Goal: Information Seeking & Learning: Find specific fact

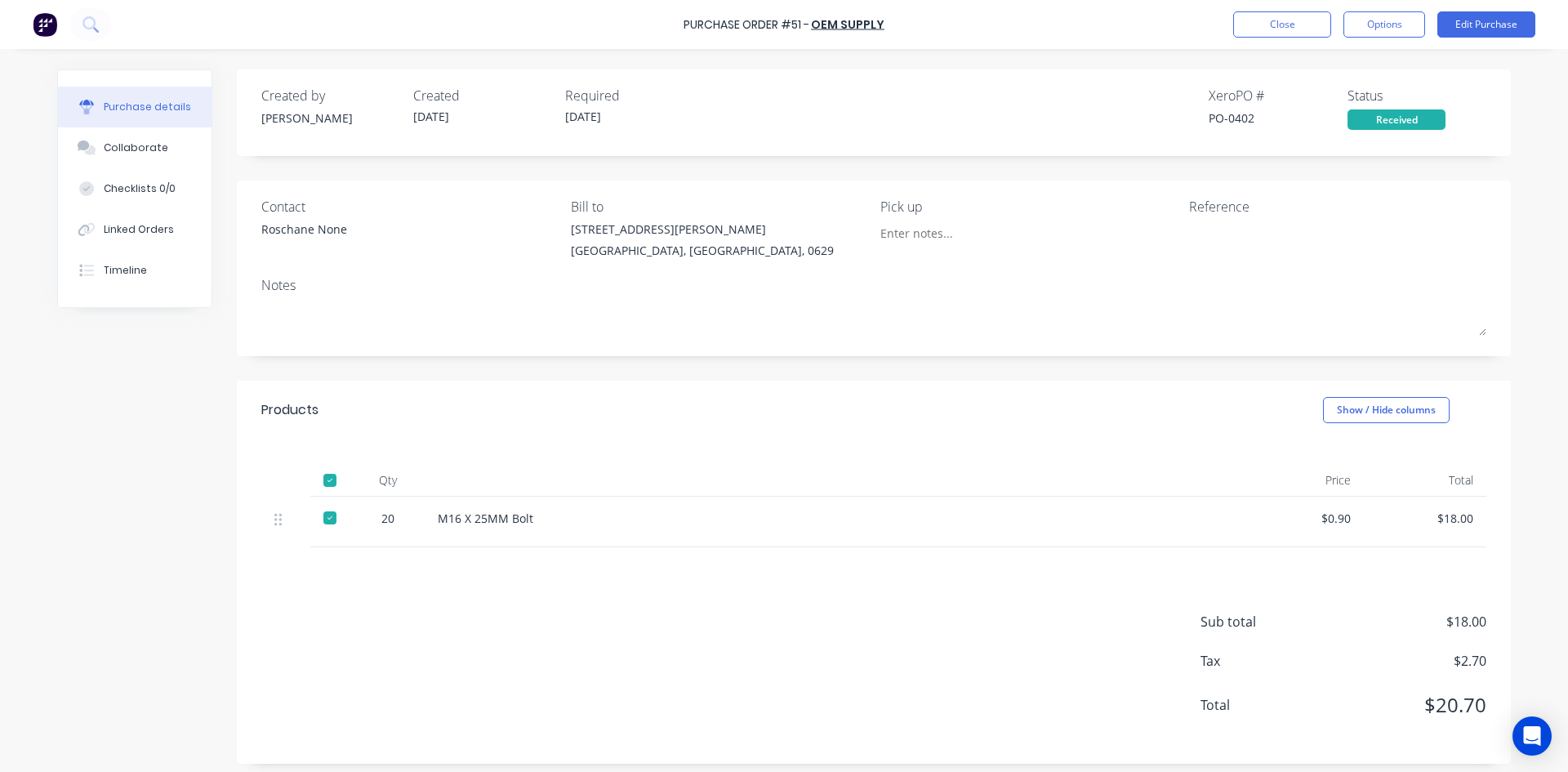
scroll to position [8, 0]
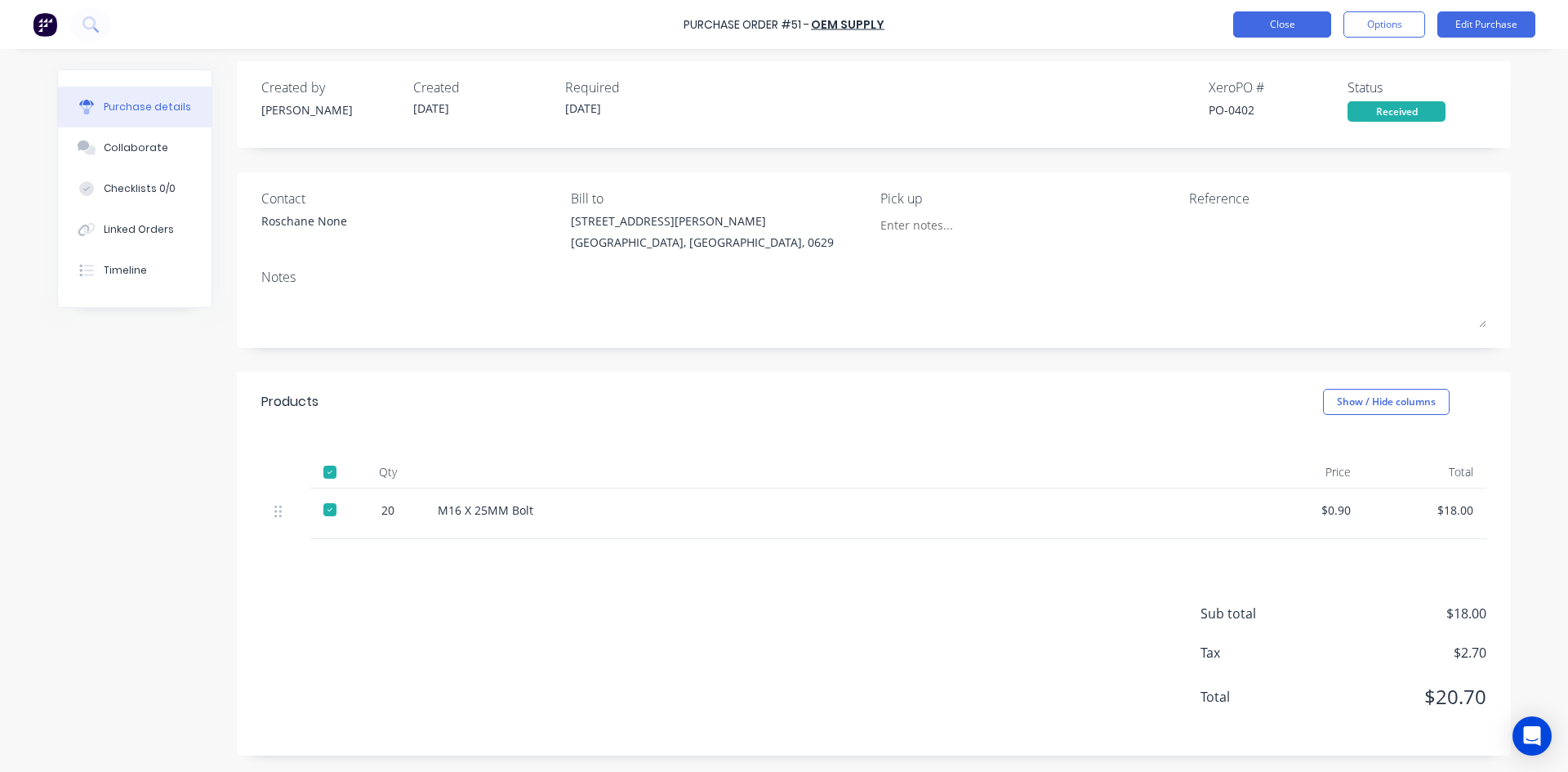
click at [1276, 28] on button "Close" at bounding box center [1282, 25] width 98 height 26
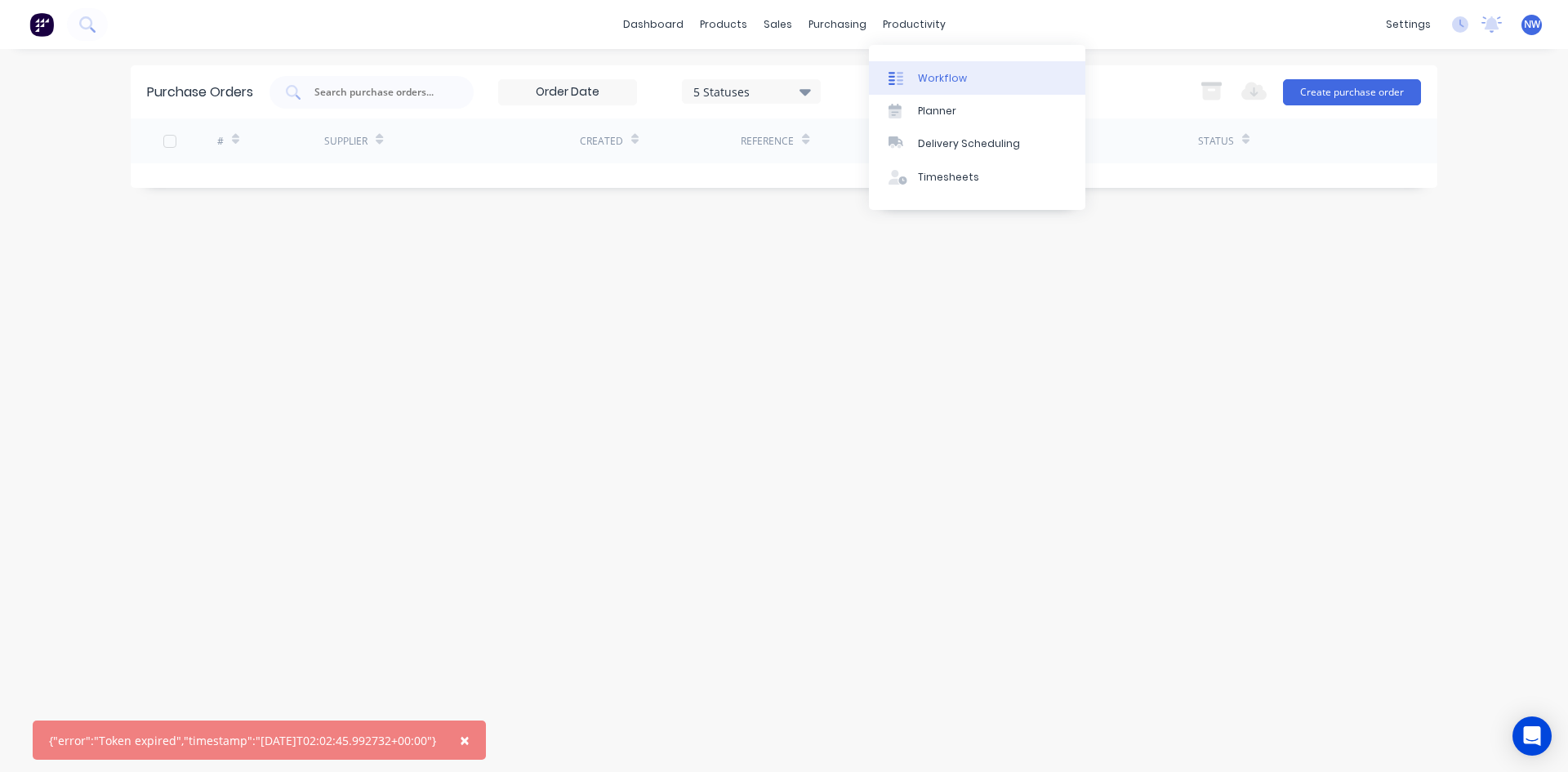
click at [937, 74] on div "Workflow" at bounding box center [942, 78] width 49 height 15
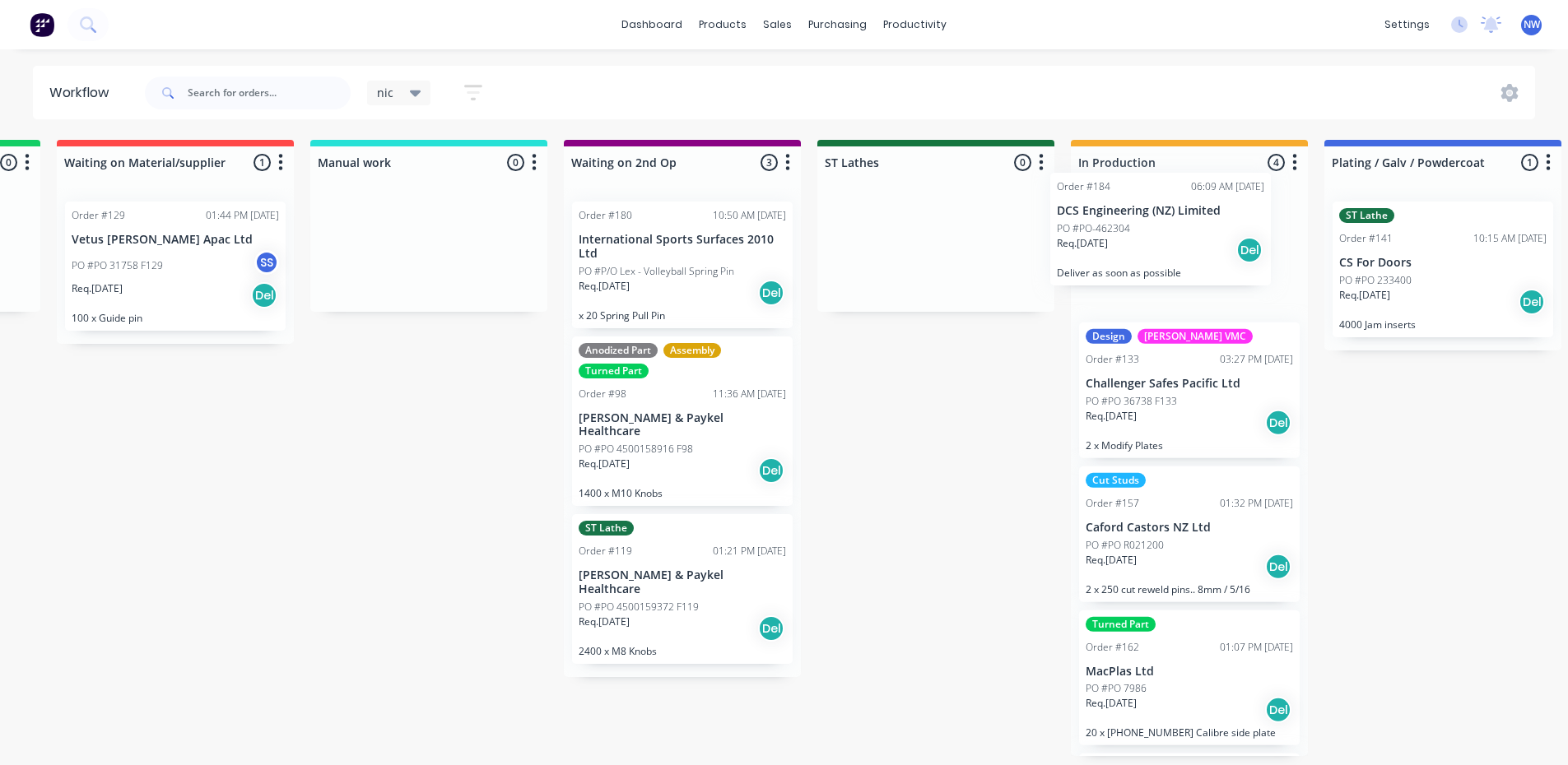
drag, startPoint x: 145, startPoint y: 390, endPoint x: 1165, endPoint y: 247, distance: 1030.0
click at [1165, 247] on div "Submitted 3 Status colour #273444 hex #273444 Save Cancel Summaries Total order…" at bounding box center [815, 448] width 4655 height 616
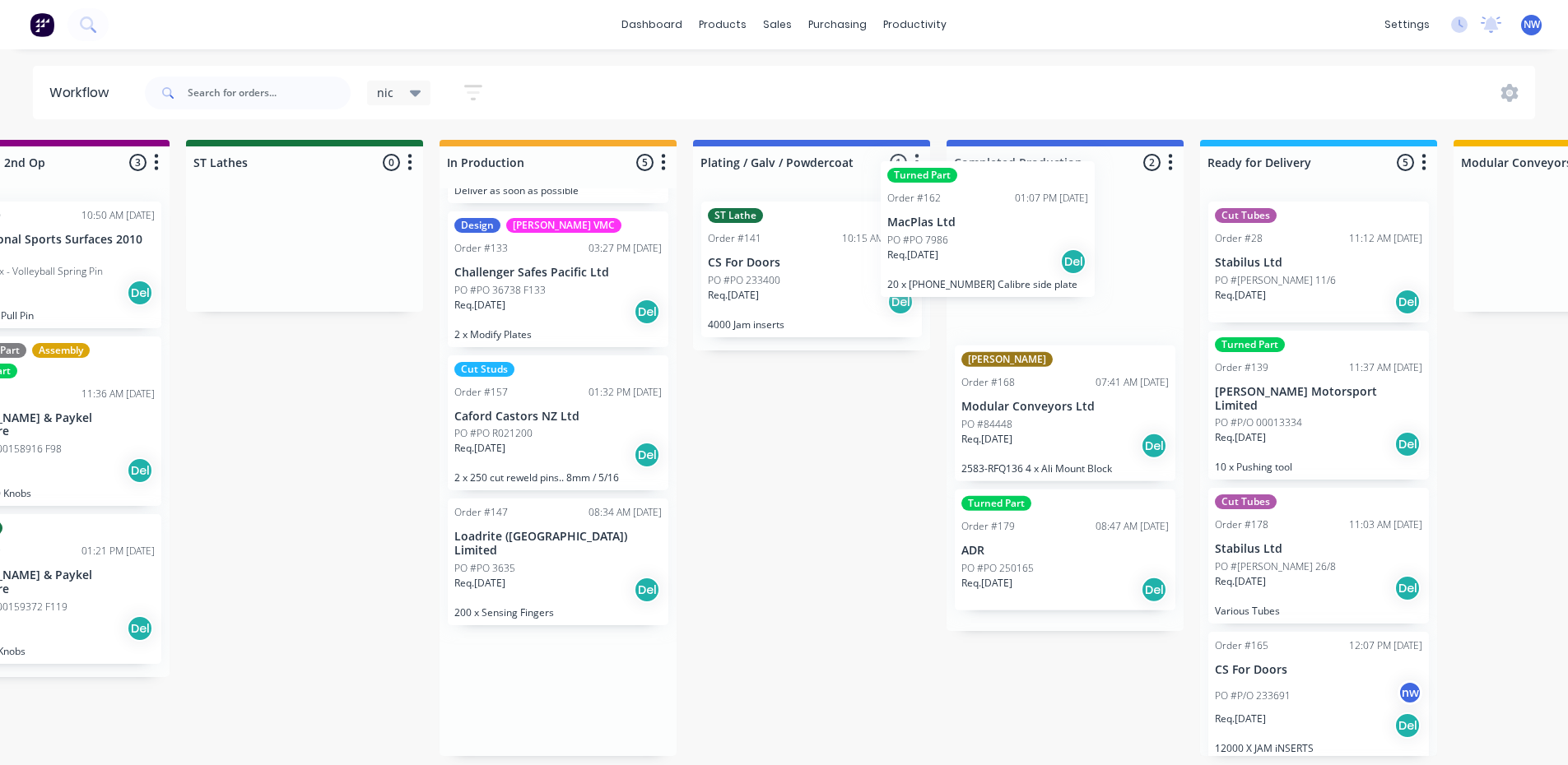
scroll to position [3, 2132]
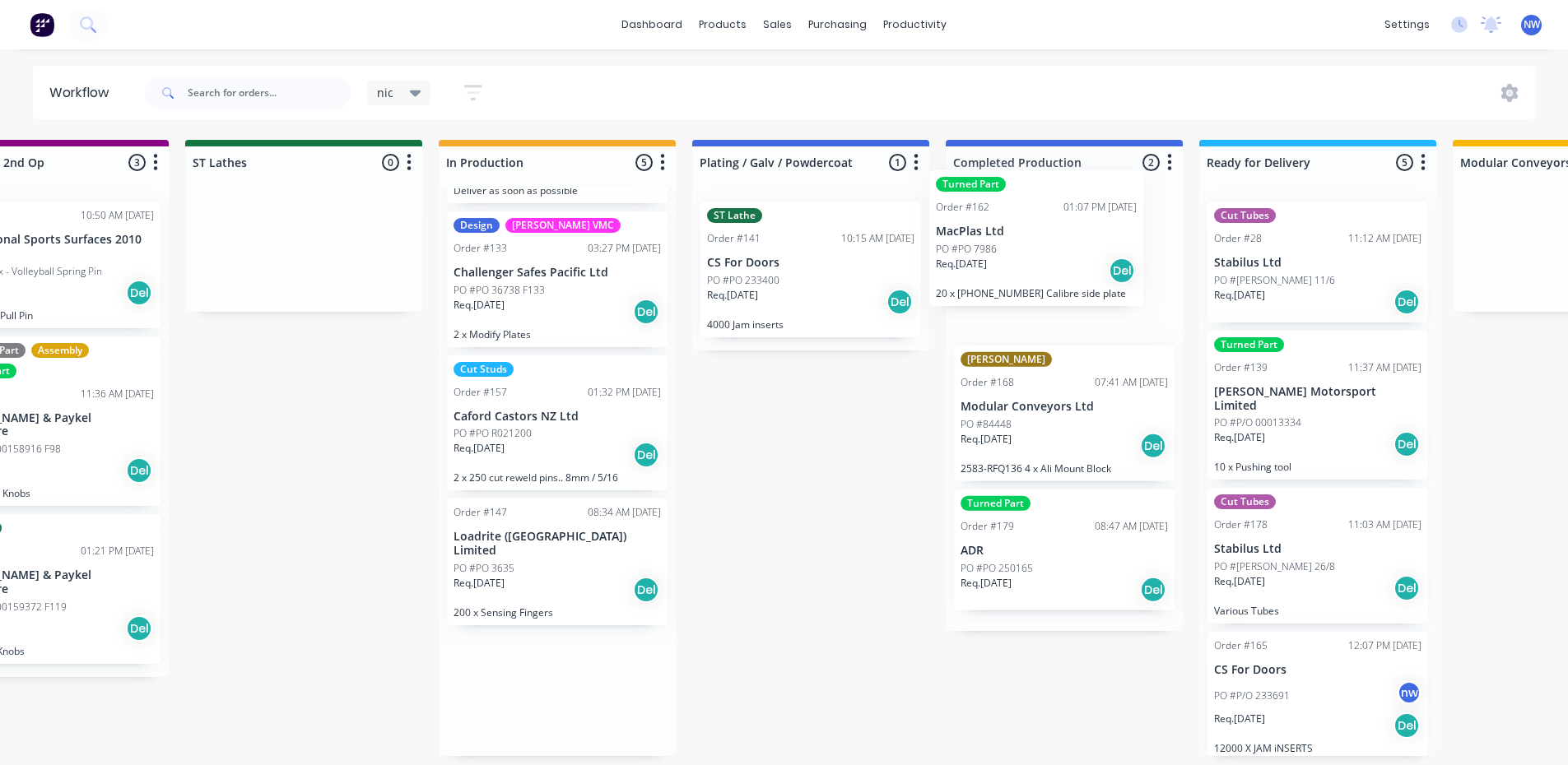
drag, startPoint x: 1203, startPoint y: 559, endPoint x: 1065, endPoint y: 234, distance: 353.1
click at [1065, 234] on div "Submitted 2 Status colour #273444 hex #273444 Save Cancel Summaries Total order…" at bounding box center [183, 448] width 4655 height 616
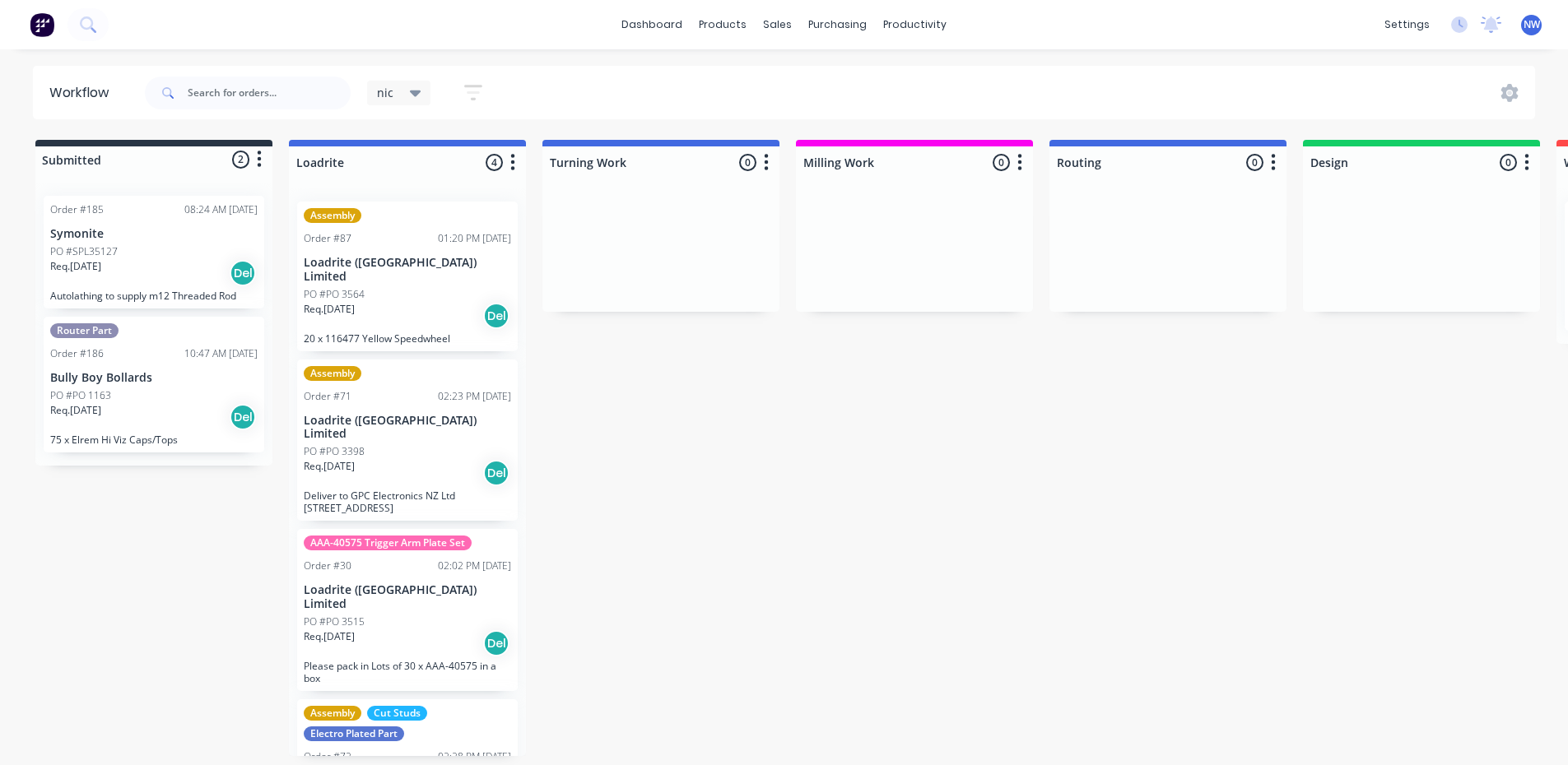
scroll to position [0, 0]
click at [408, 459] on div "Req. 04/08/25 Del" at bounding box center [407, 472] width 207 height 28
click at [406, 629] on div "Req. 01/09/25 Del" at bounding box center [407, 642] width 207 height 28
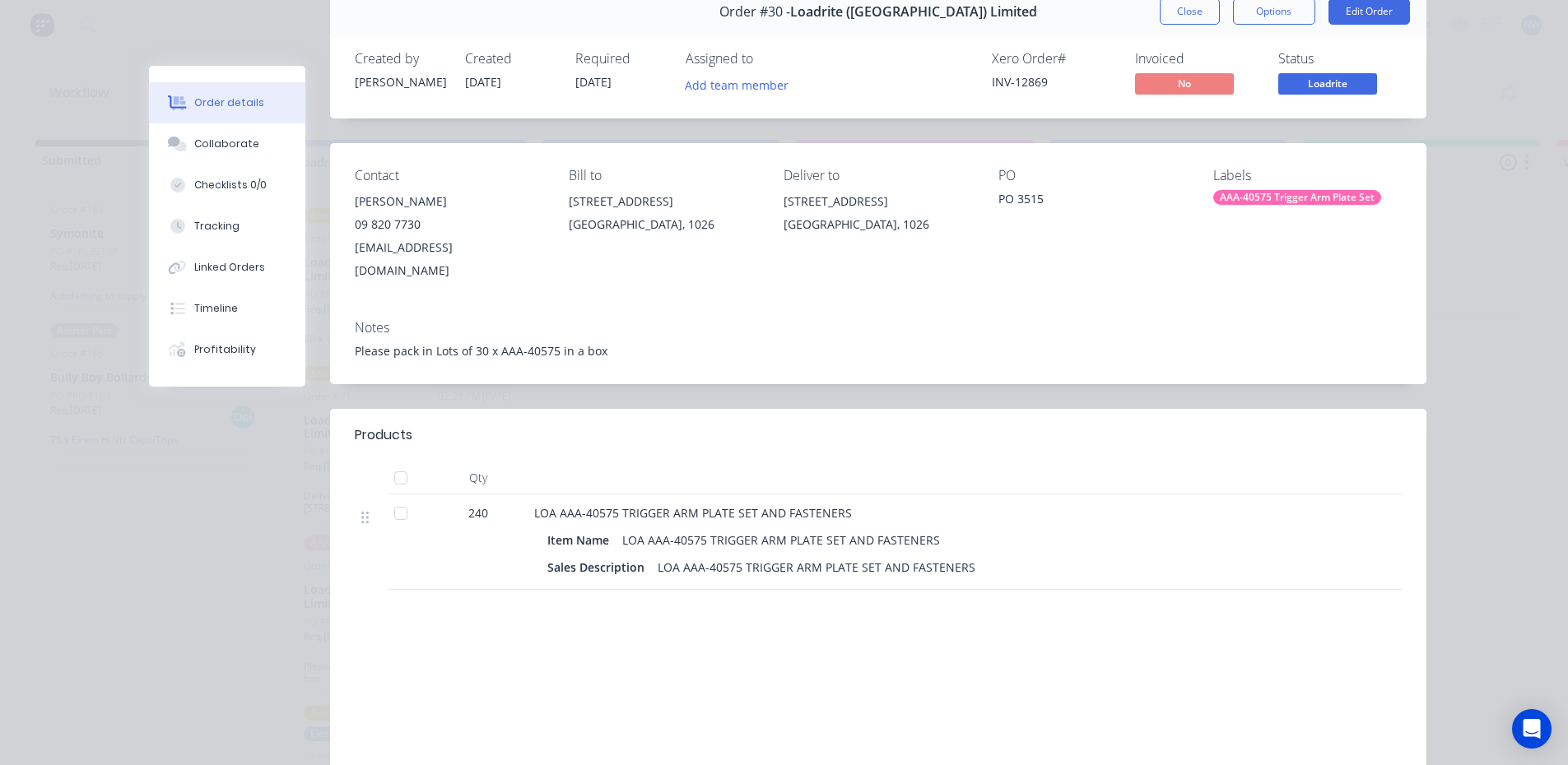
scroll to position [0, 0]
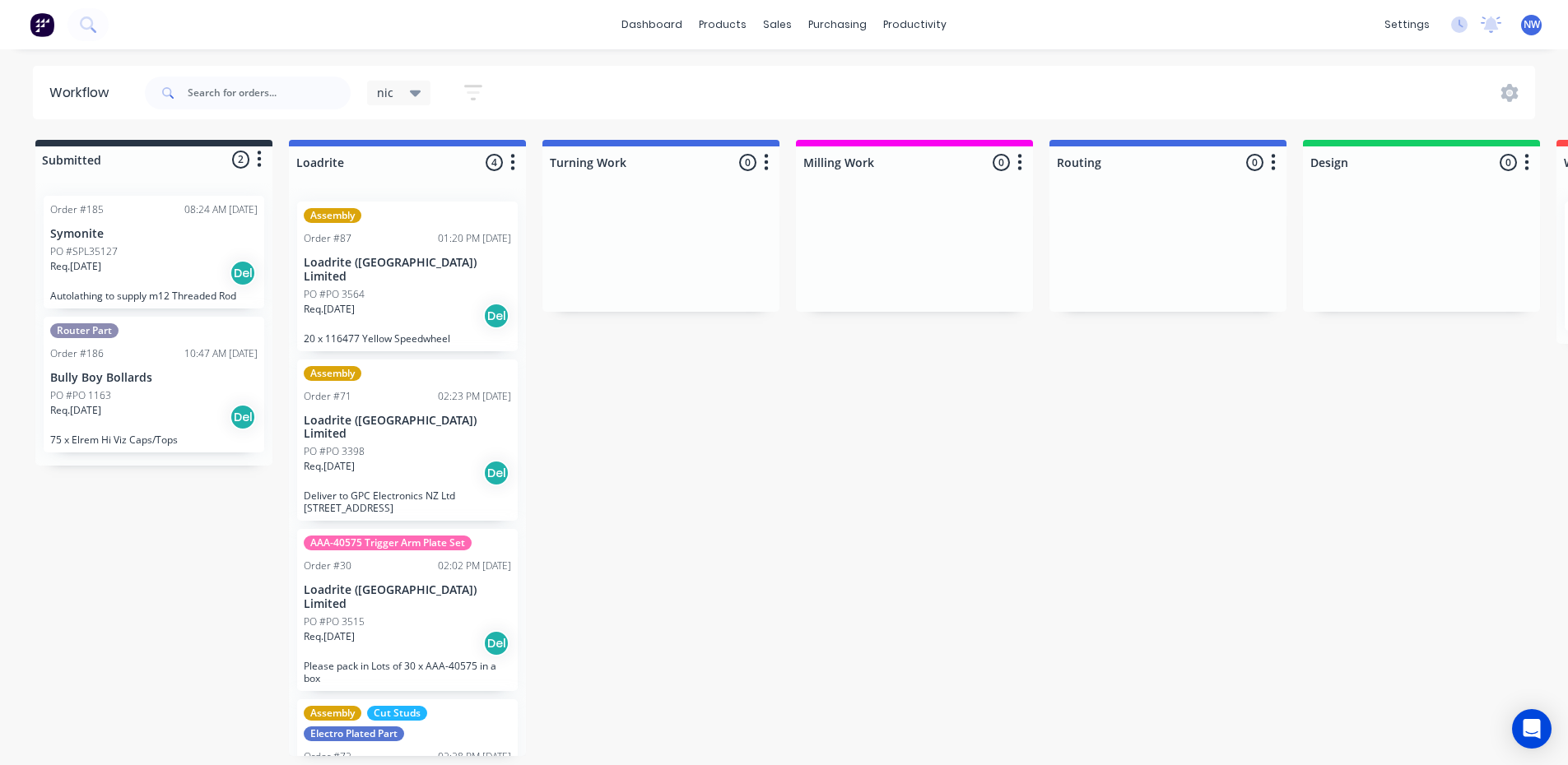
scroll to position [3, 0]
click at [455, 706] on div "Assembly Cut Studs Electro Plated Part" at bounding box center [407, 723] width 207 height 35
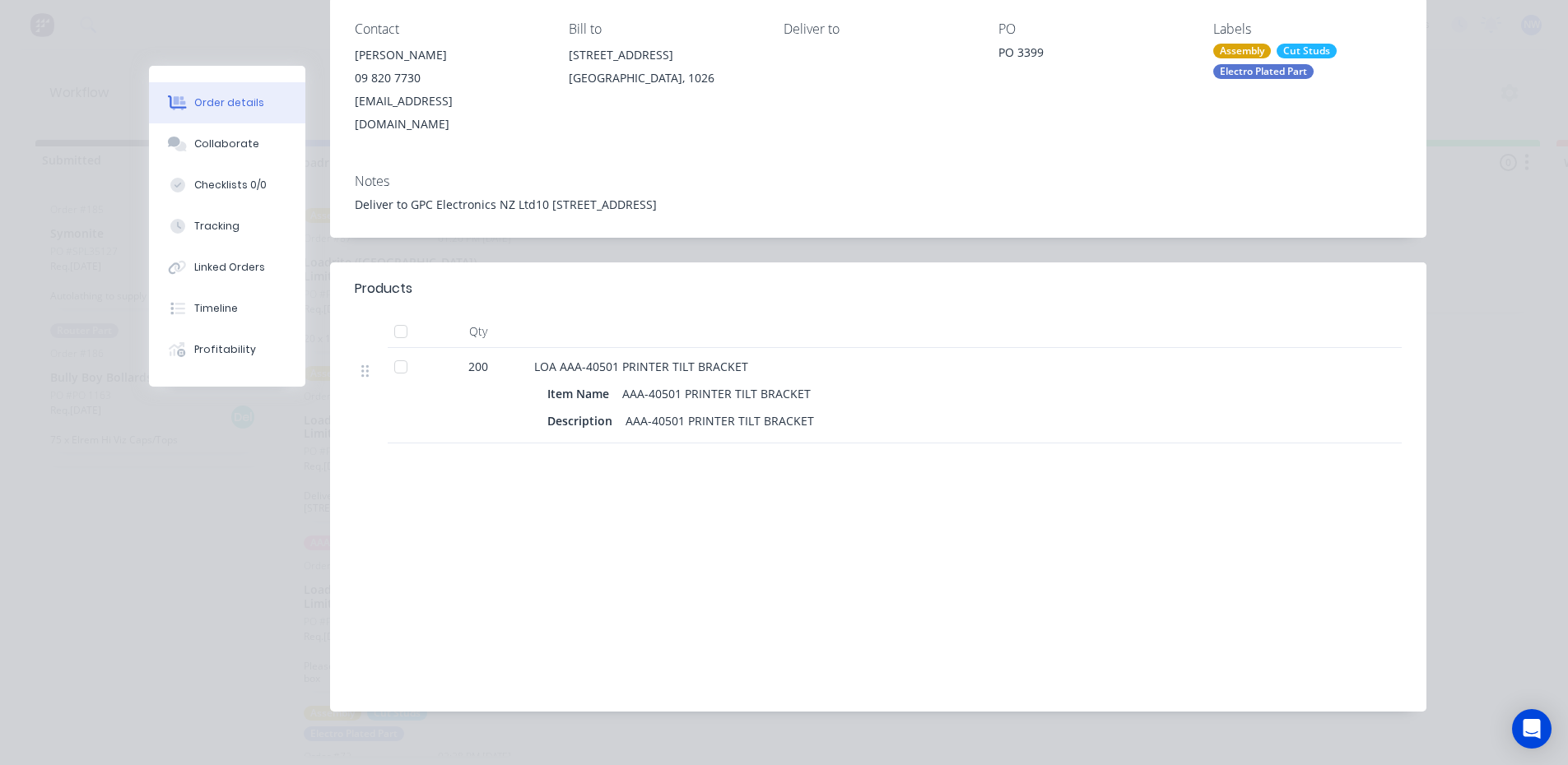
scroll to position [0, 0]
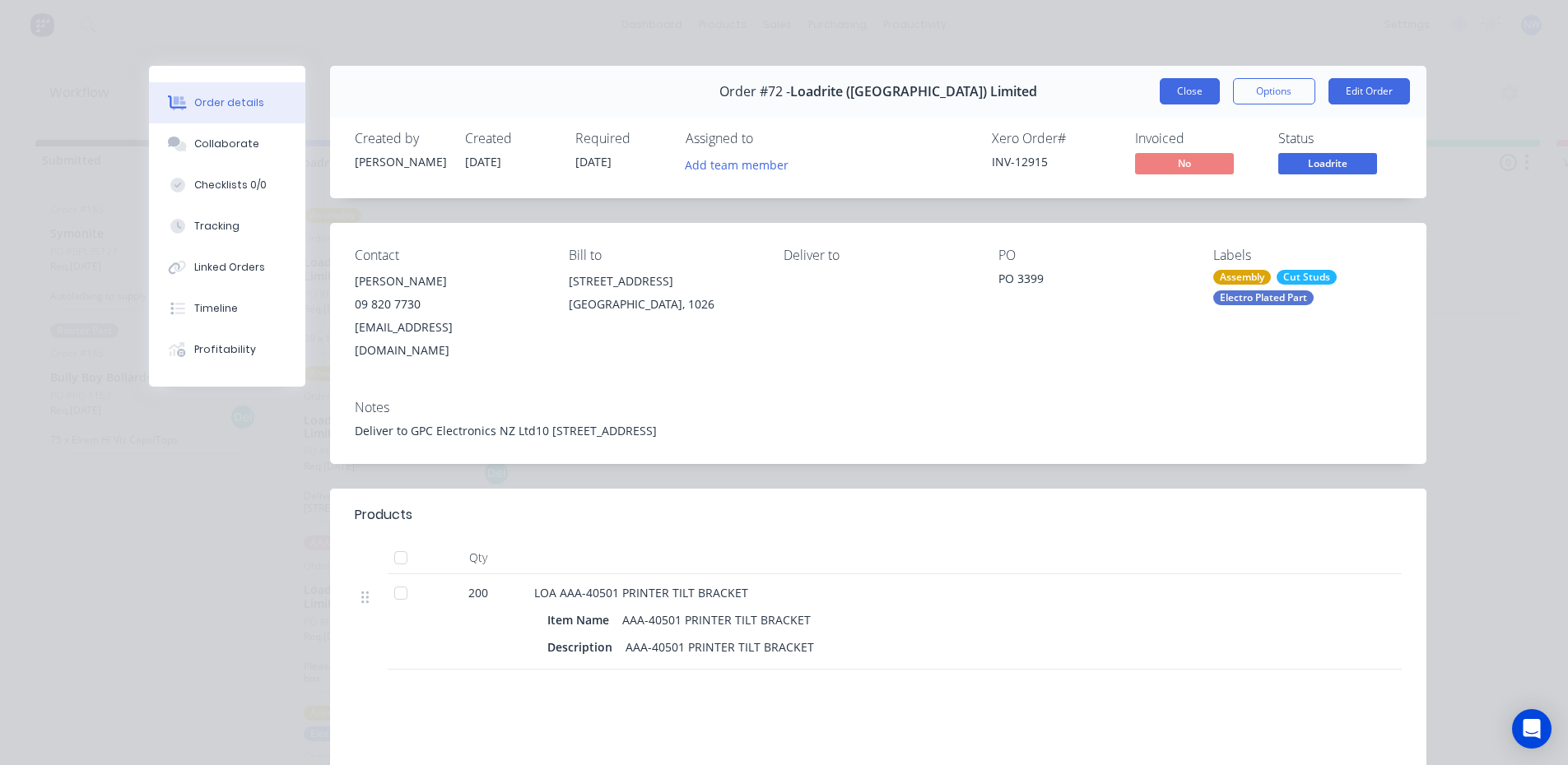
click at [1184, 87] on button "Close" at bounding box center [1190, 91] width 60 height 27
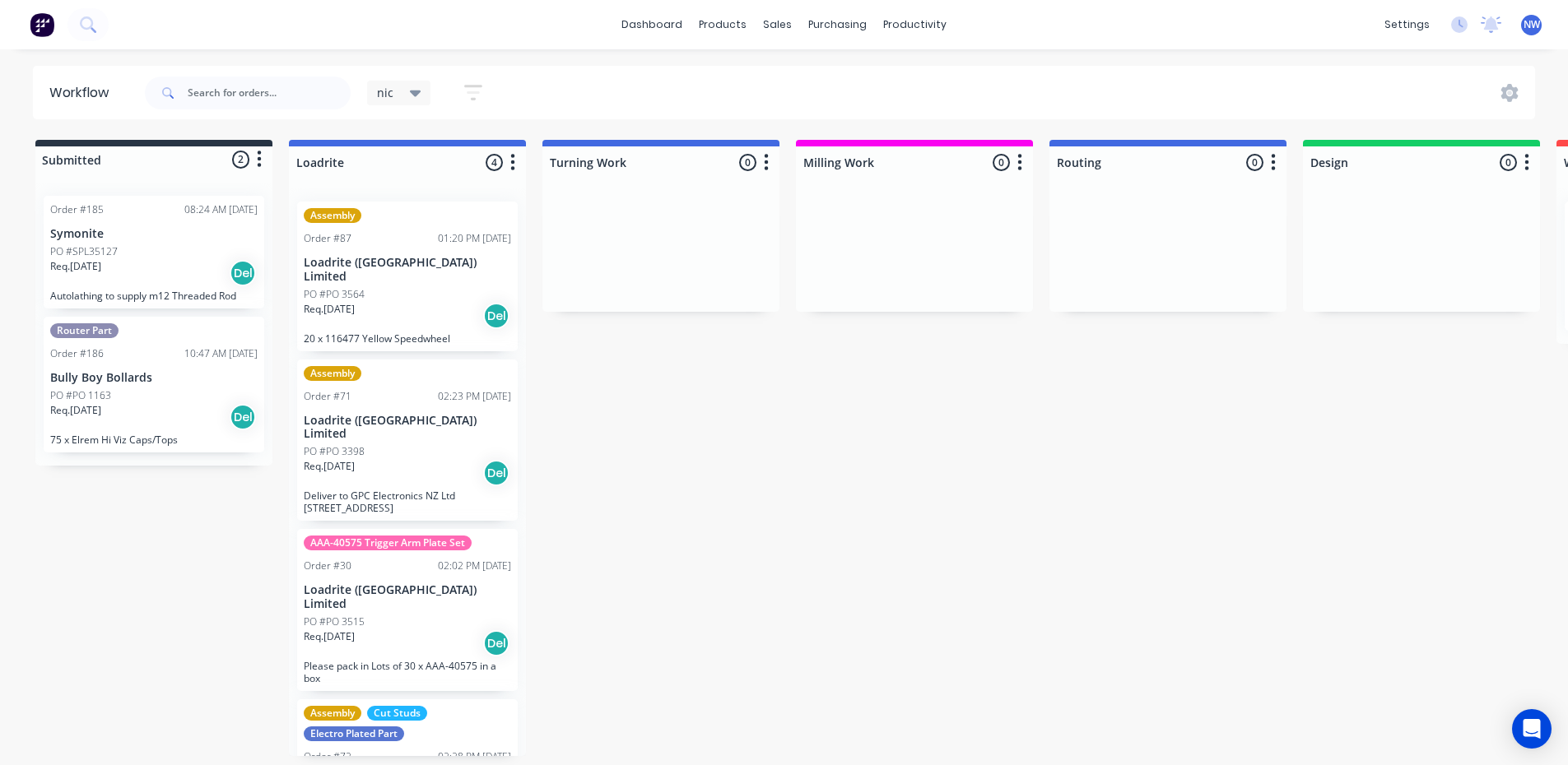
click at [433, 459] on div "Req. 04/08/25 Del" at bounding box center [407, 472] width 207 height 28
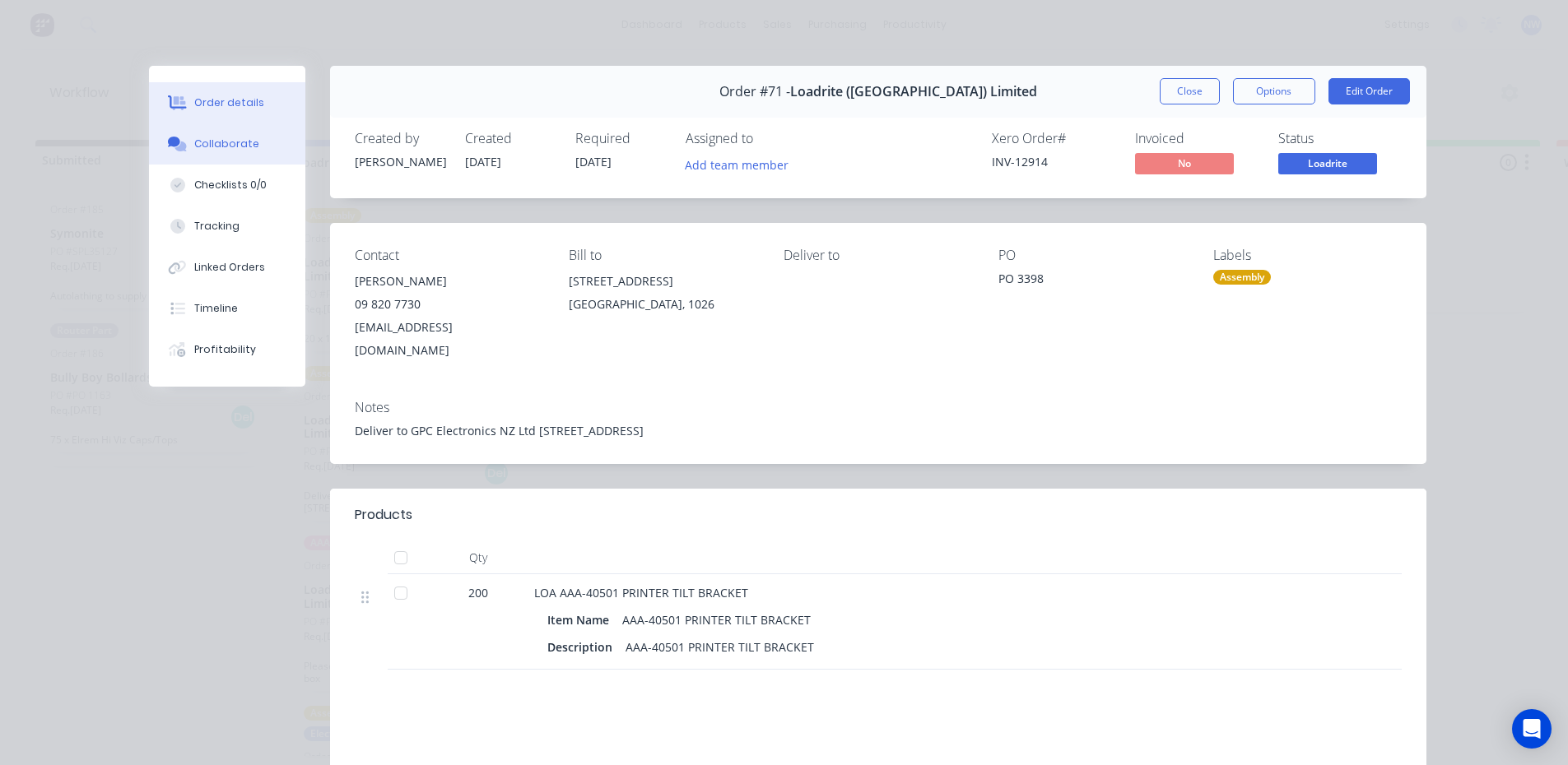
click at [205, 143] on div "Collaborate" at bounding box center [226, 144] width 65 height 15
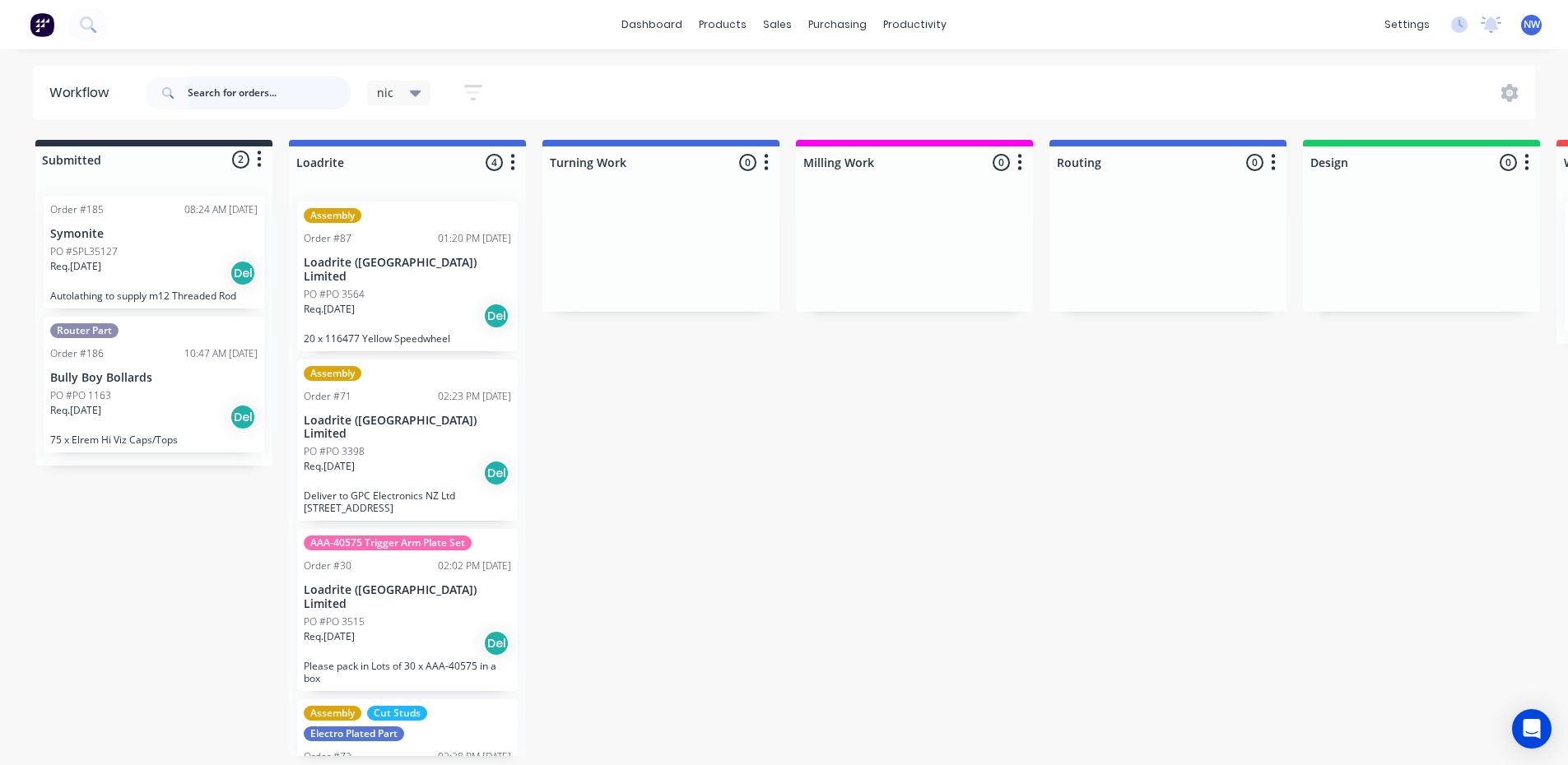
click at [281, 104] on input "text" at bounding box center [268, 92] width 163 height 33
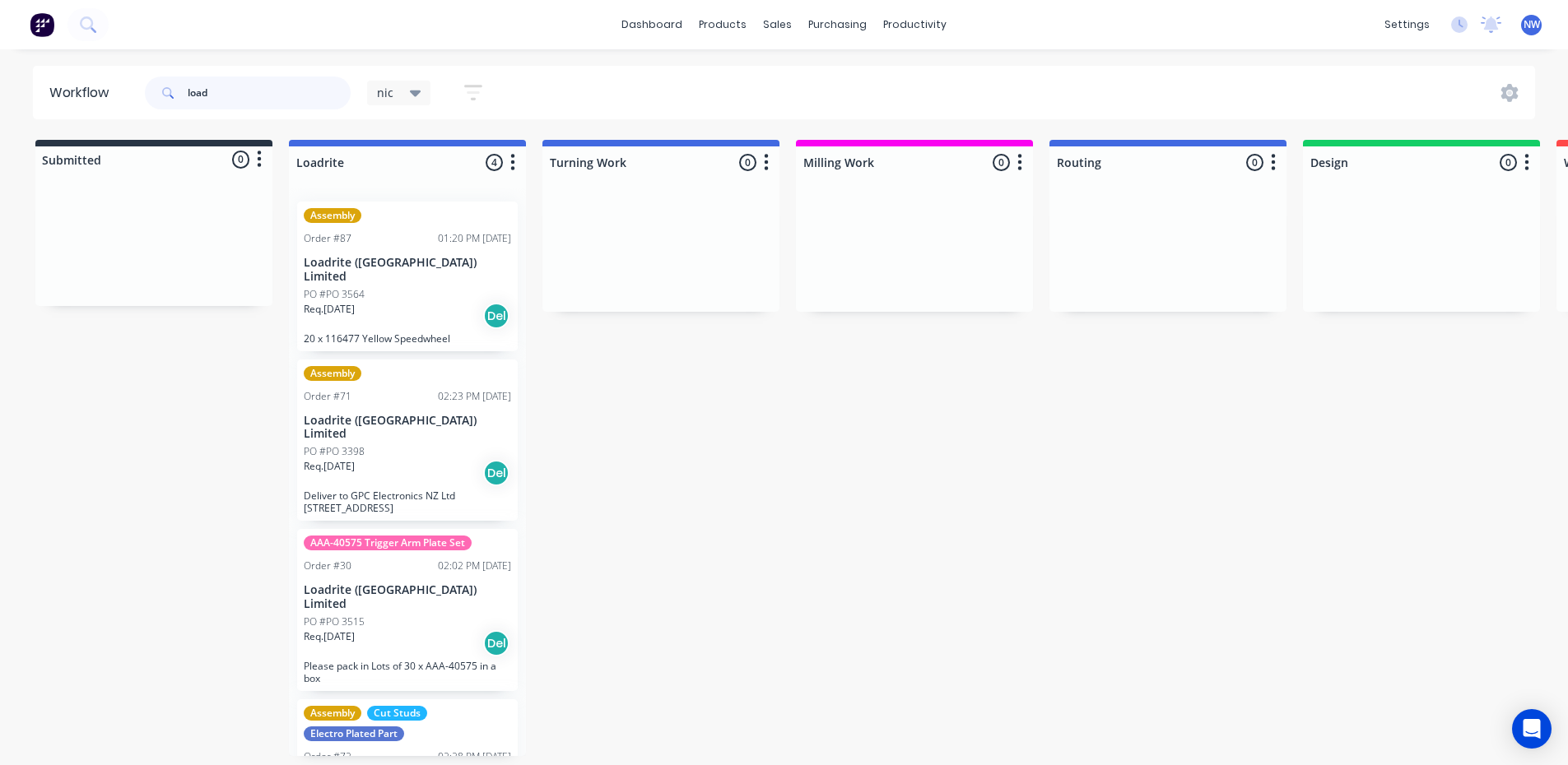
type input "load"
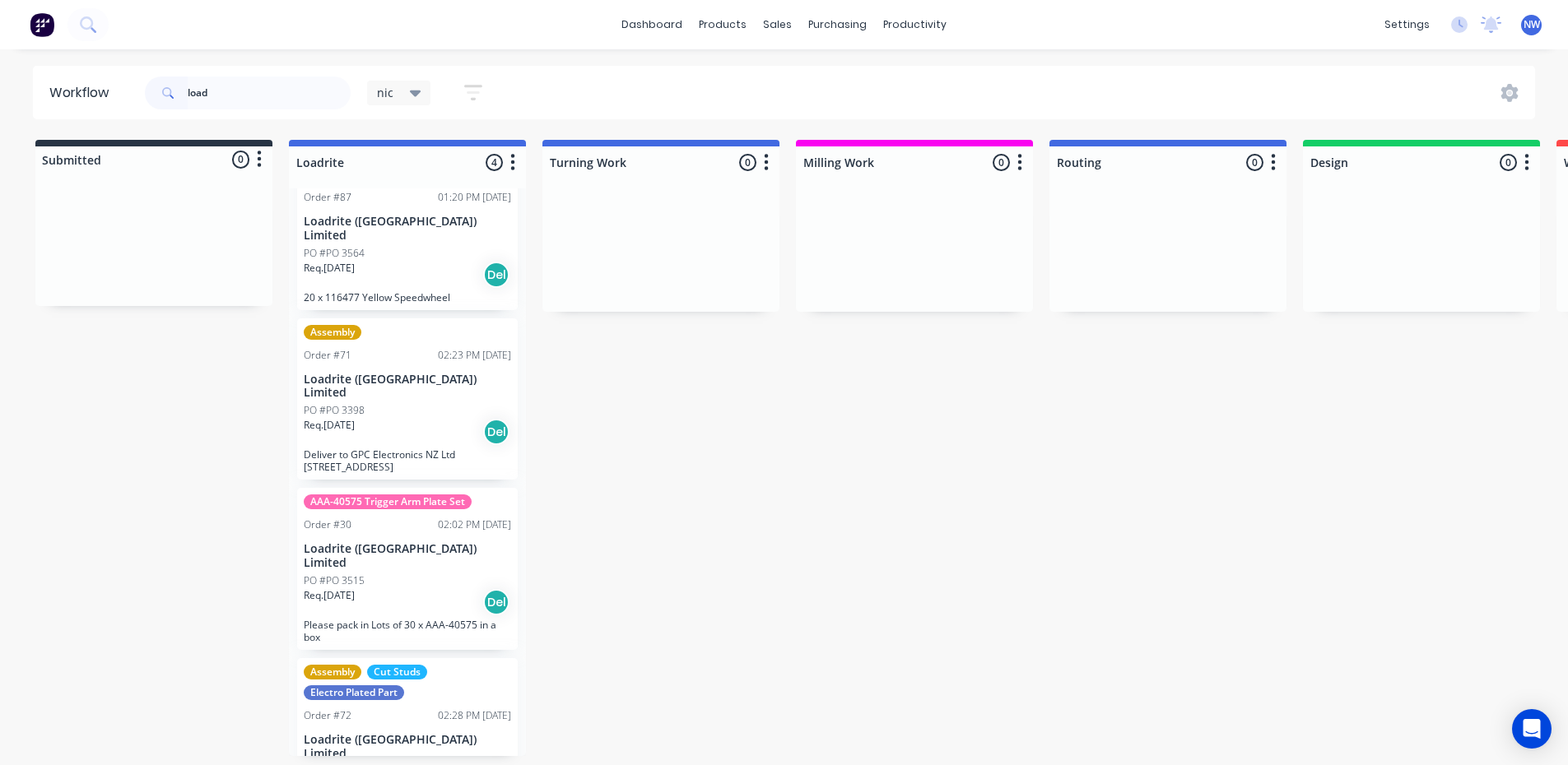
click at [413, 588] on div "Req. 01/09/25 Del" at bounding box center [407, 602] width 207 height 28
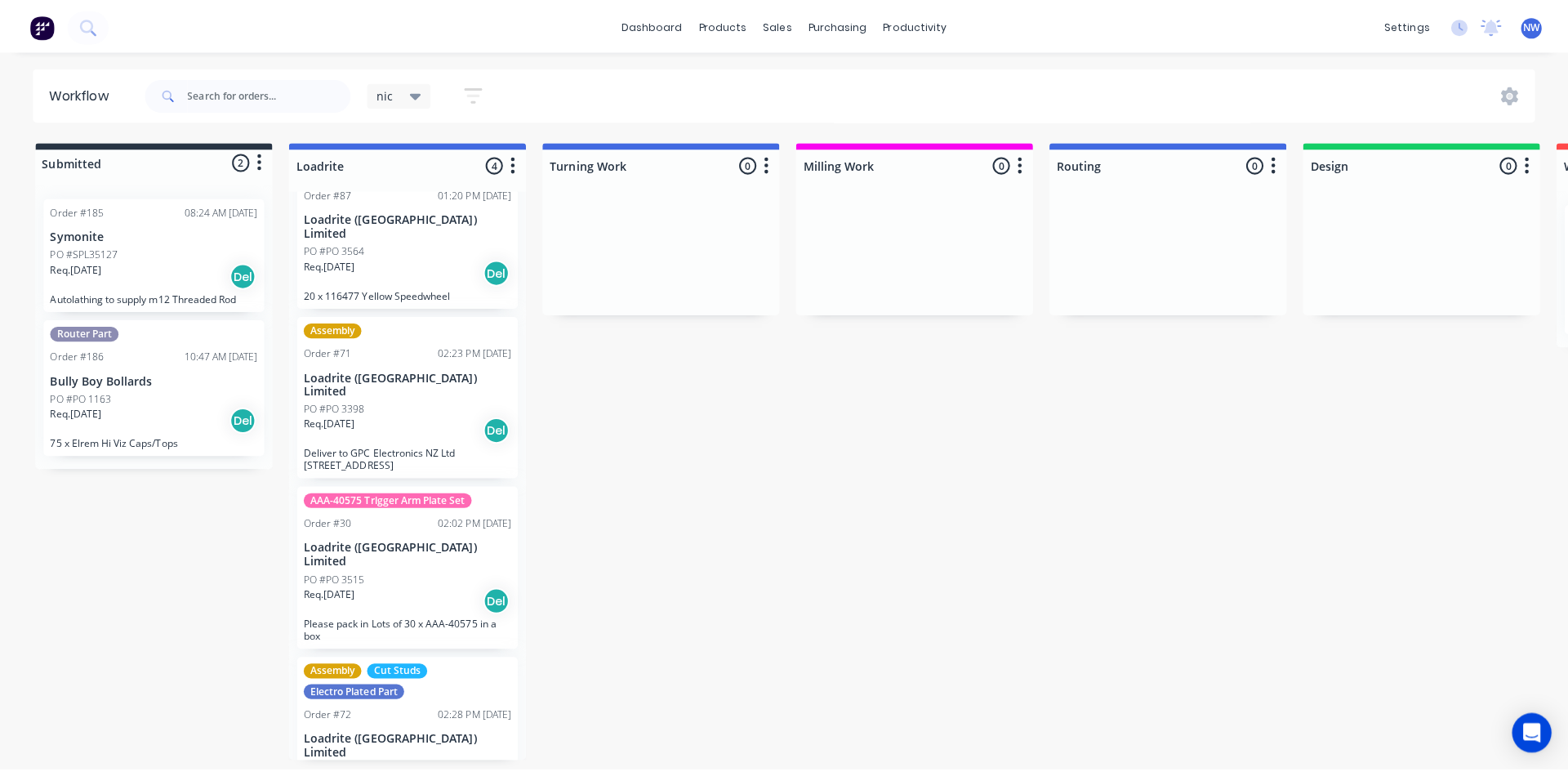
scroll to position [70, 0]
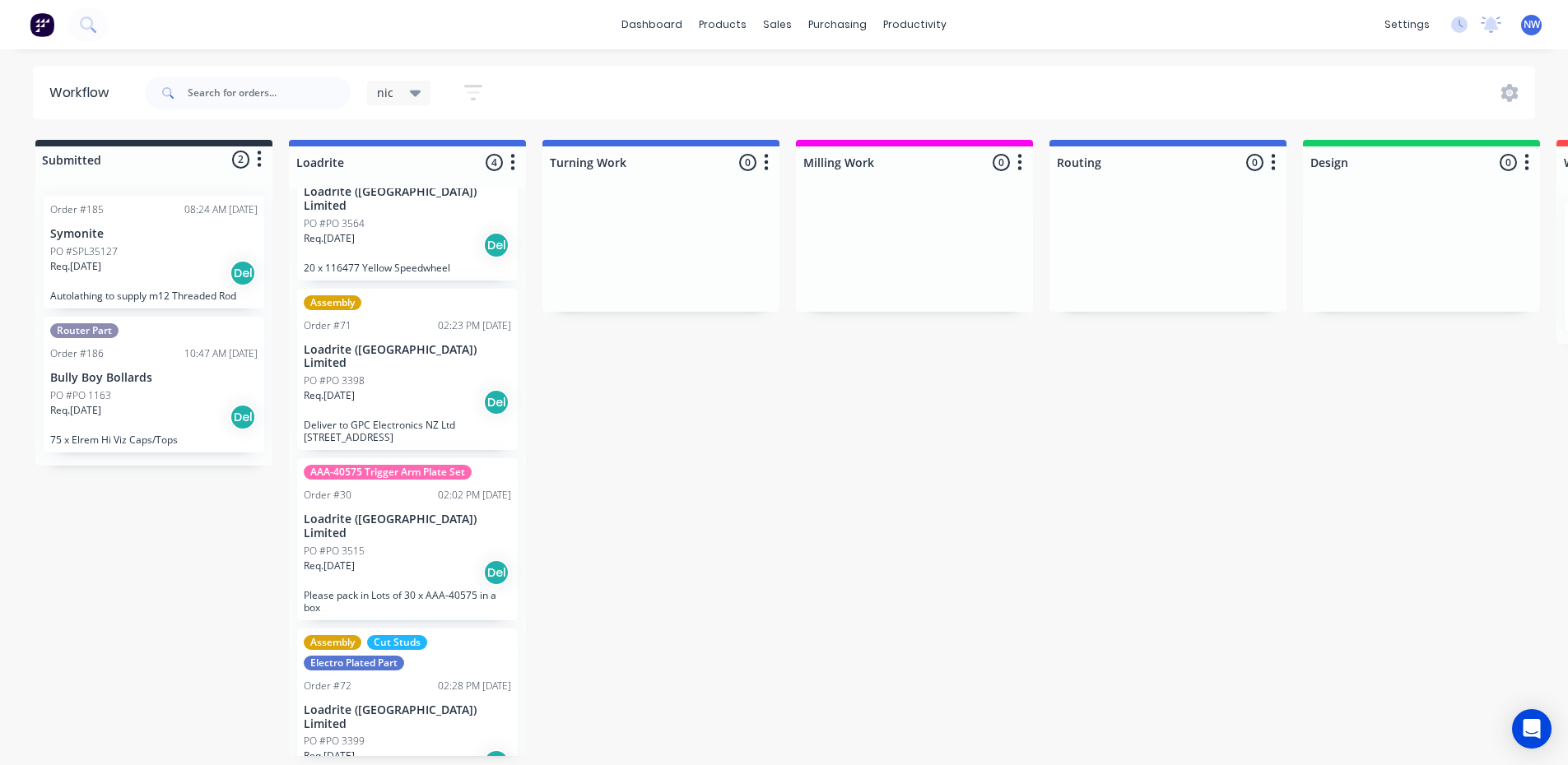
click at [450, 734] on div "PO #PO 3399" at bounding box center [407, 741] width 207 height 15
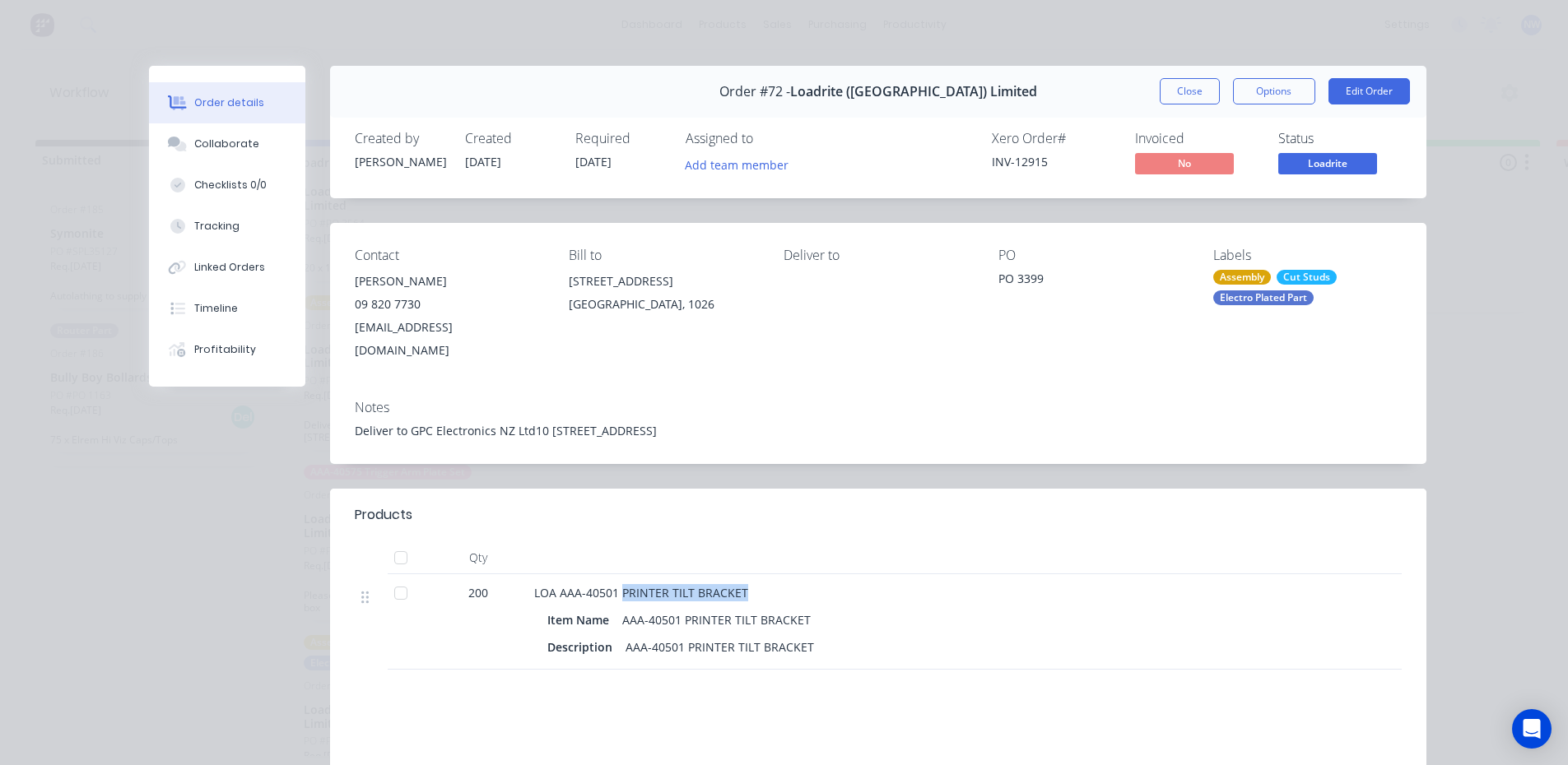
drag, startPoint x: 615, startPoint y: 568, endPoint x: 740, endPoint y: 568, distance: 125.0
click at [740, 584] on div "LOA AAA-40501 PRINTER TILT BRACKET" at bounding box center [857, 593] width 646 height 17
copy span "PRINTER TILT BRACKET"
click at [1178, 97] on button "Close" at bounding box center [1190, 91] width 60 height 27
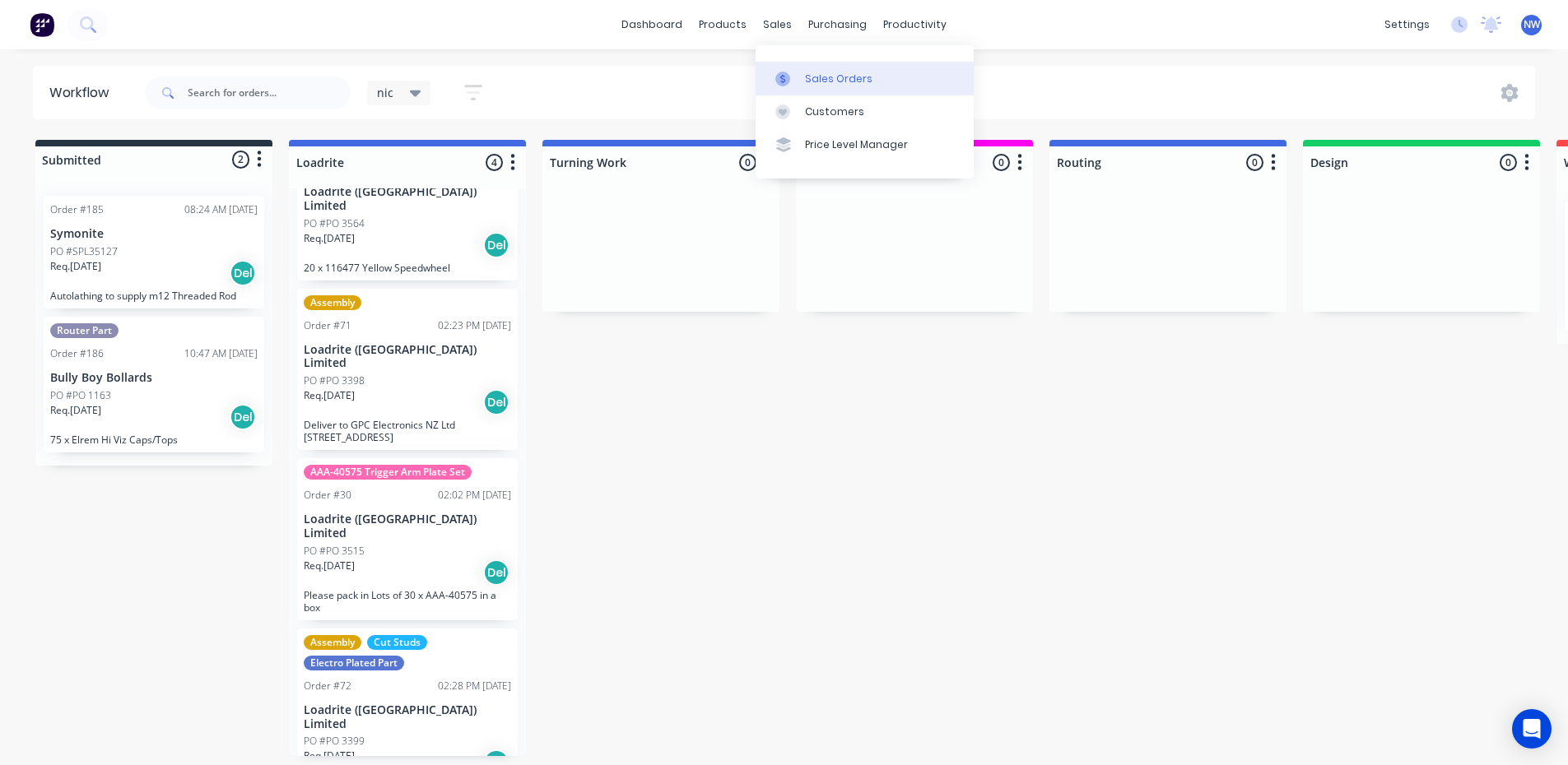
click at [804, 80] on div "Sales Orders" at bounding box center [838, 79] width 68 height 15
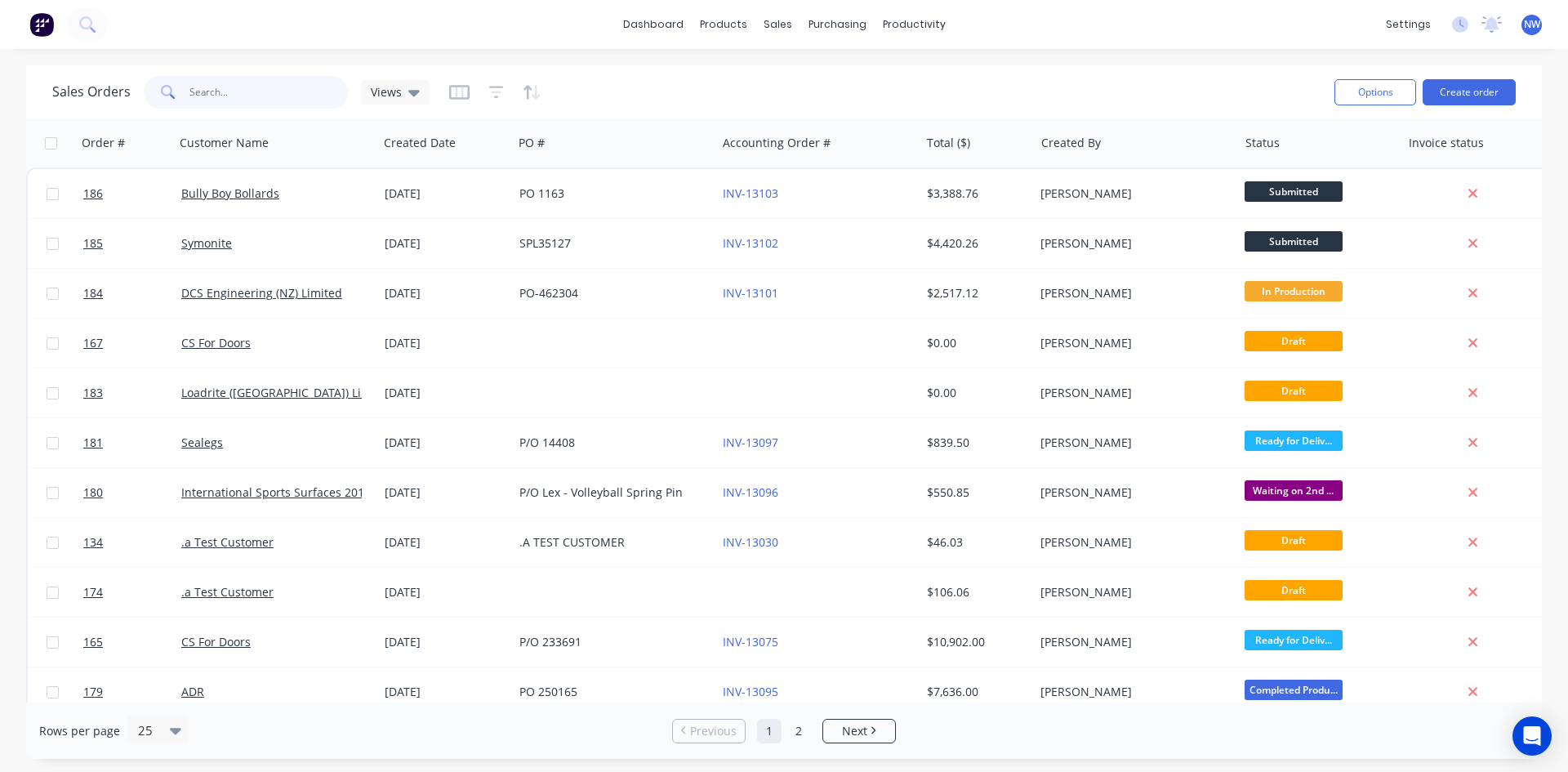
click at [197, 88] on input "text" at bounding box center [269, 92] width 159 height 33
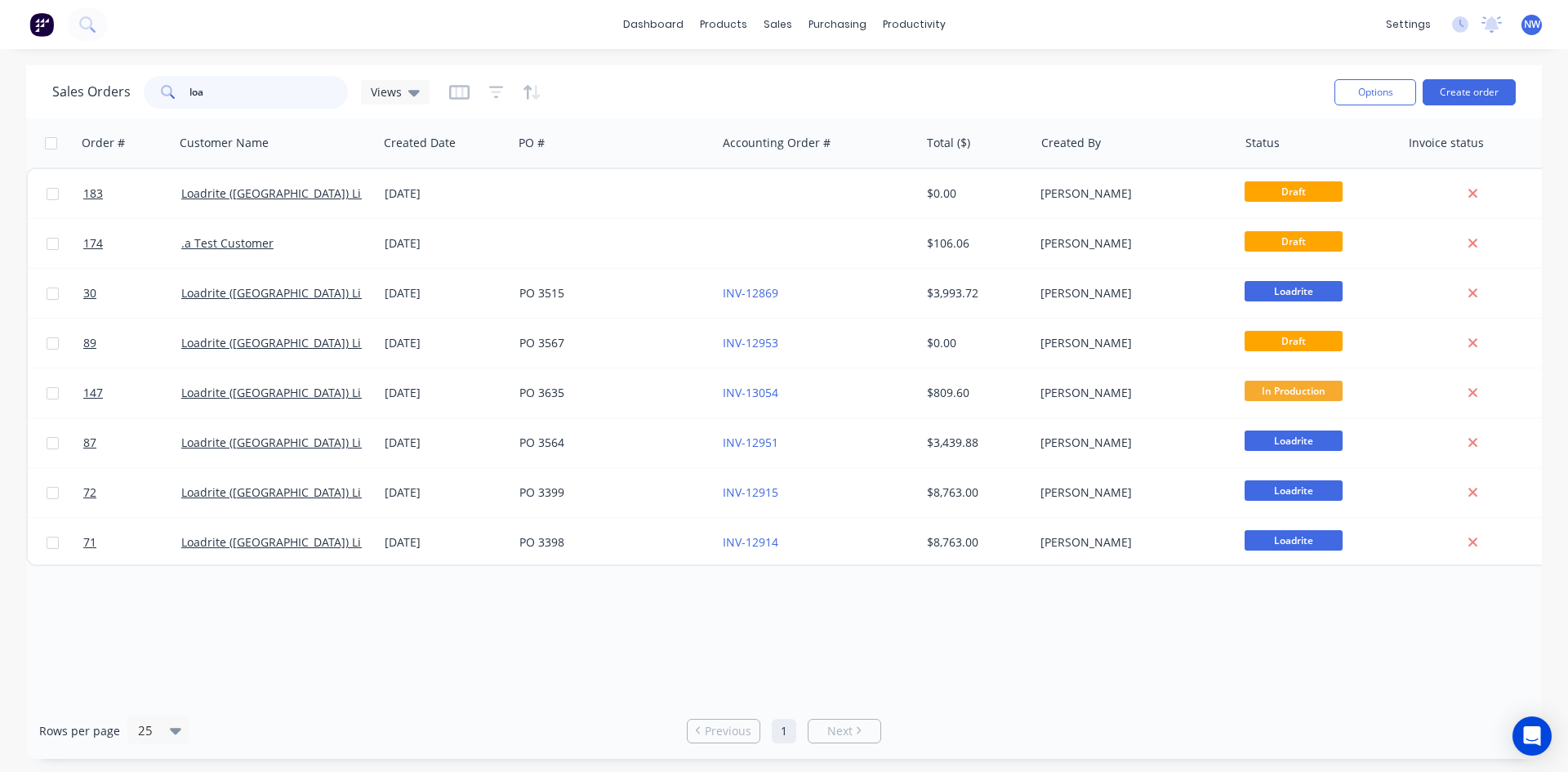
type input "loa"
click at [720, 30] on div "products" at bounding box center [724, 25] width 64 height 25
click at [125, 19] on div "dashboard products sales purchasing productivity dashboard products Product Cat…" at bounding box center [784, 25] width 1568 height 49
click at [110, 27] on div "dashboard products sales purchasing productivity dashboard products Product Cat…" at bounding box center [784, 25] width 1568 height 49
click at [98, 27] on button at bounding box center [87, 25] width 41 height 33
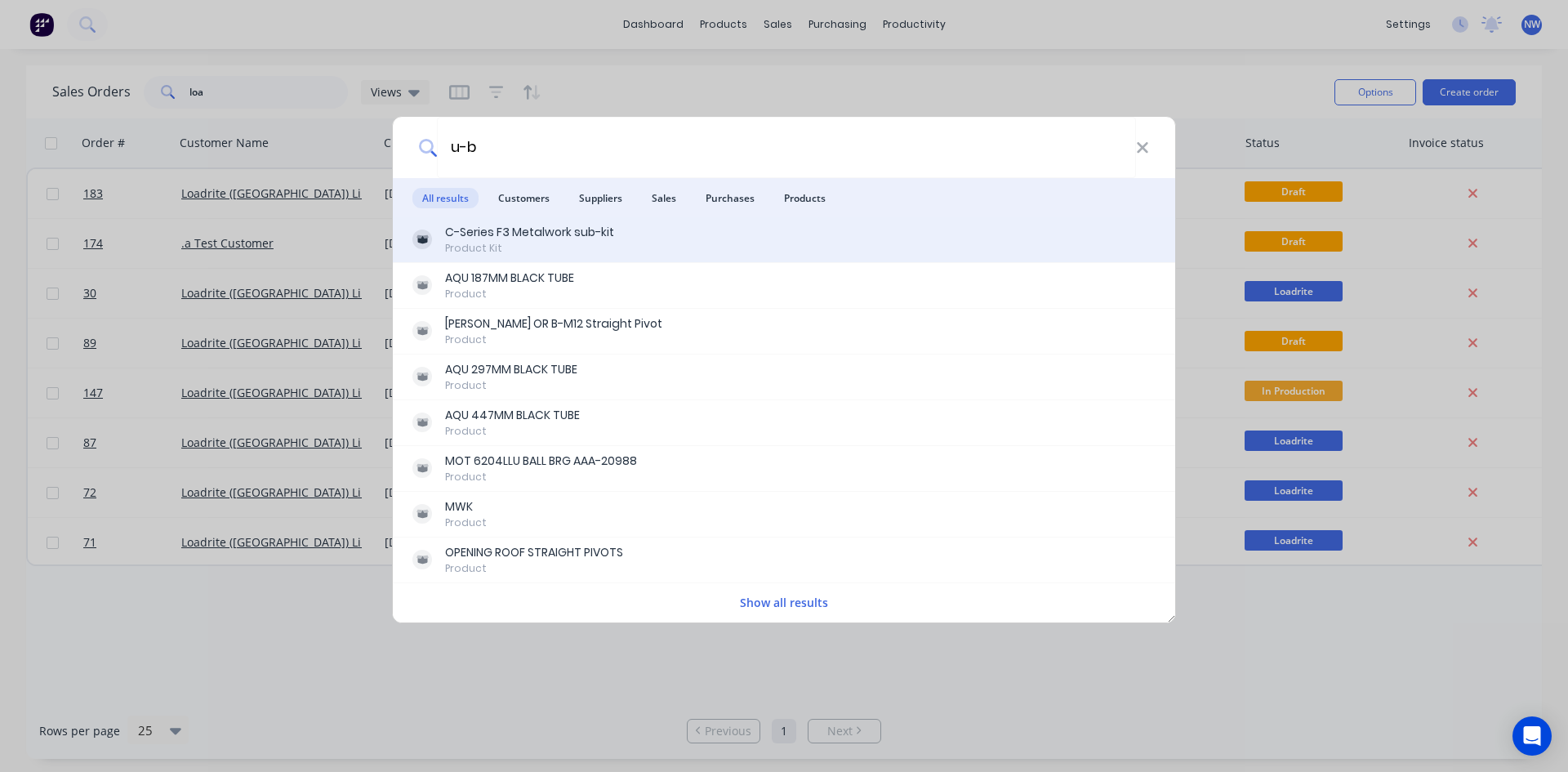
type input "u-b"
click at [580, 251] on div "Product Kit" at bounding box center [529, 248] width 169 height 15
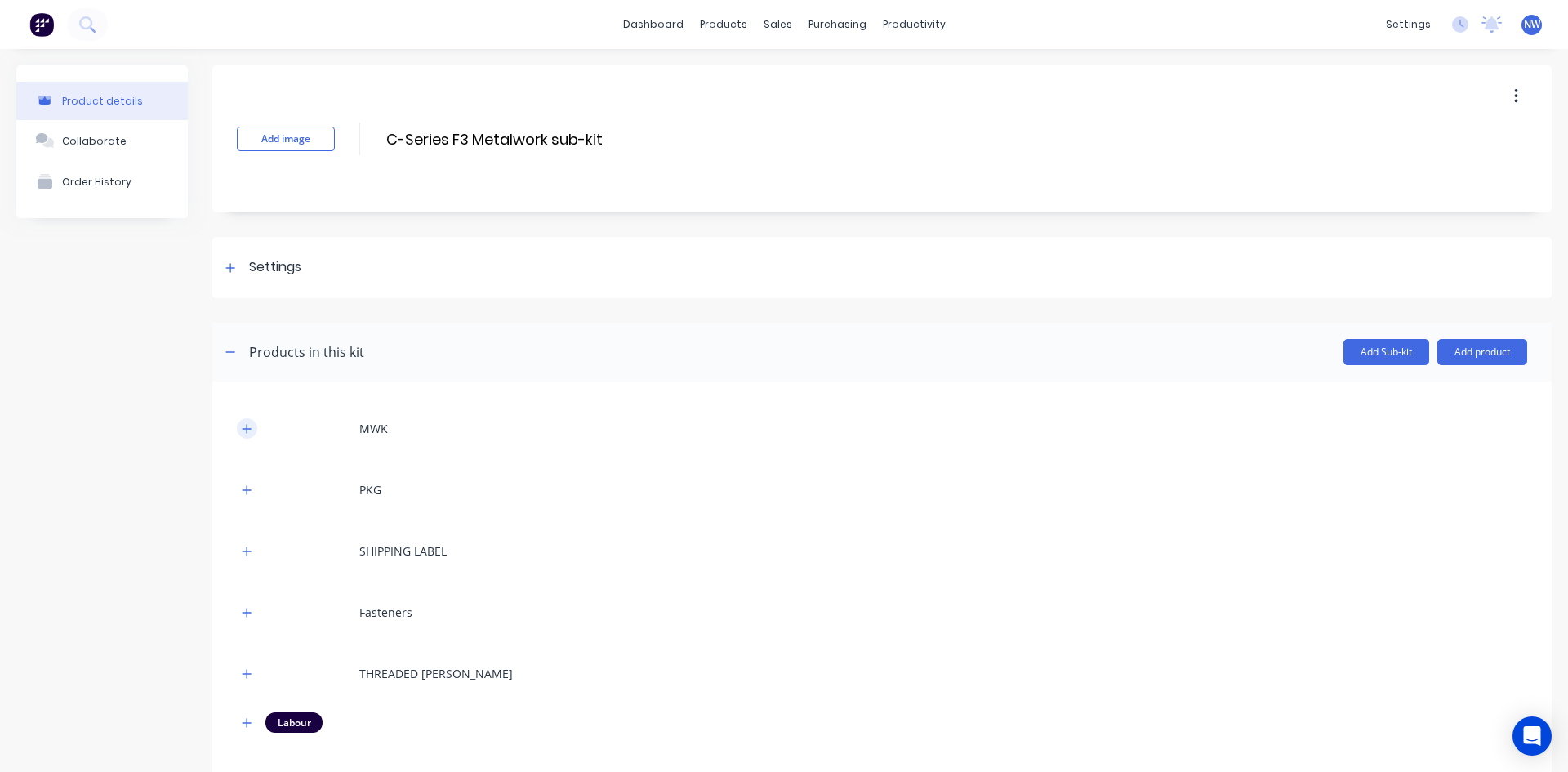
click at [253, 431] on button "button" at bounding box center [247, 428] width 21 height 21
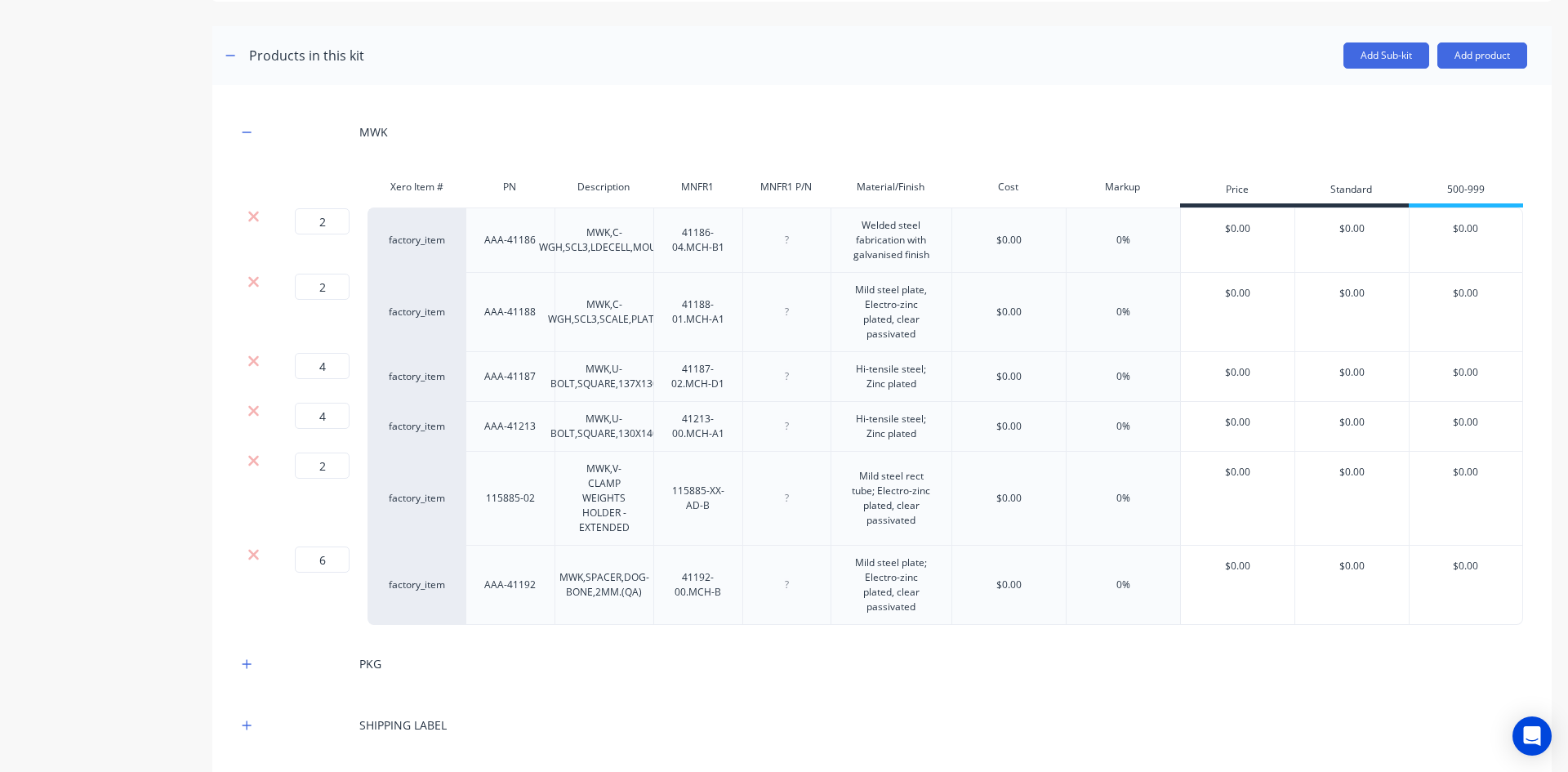
scroll to position [327, 0]
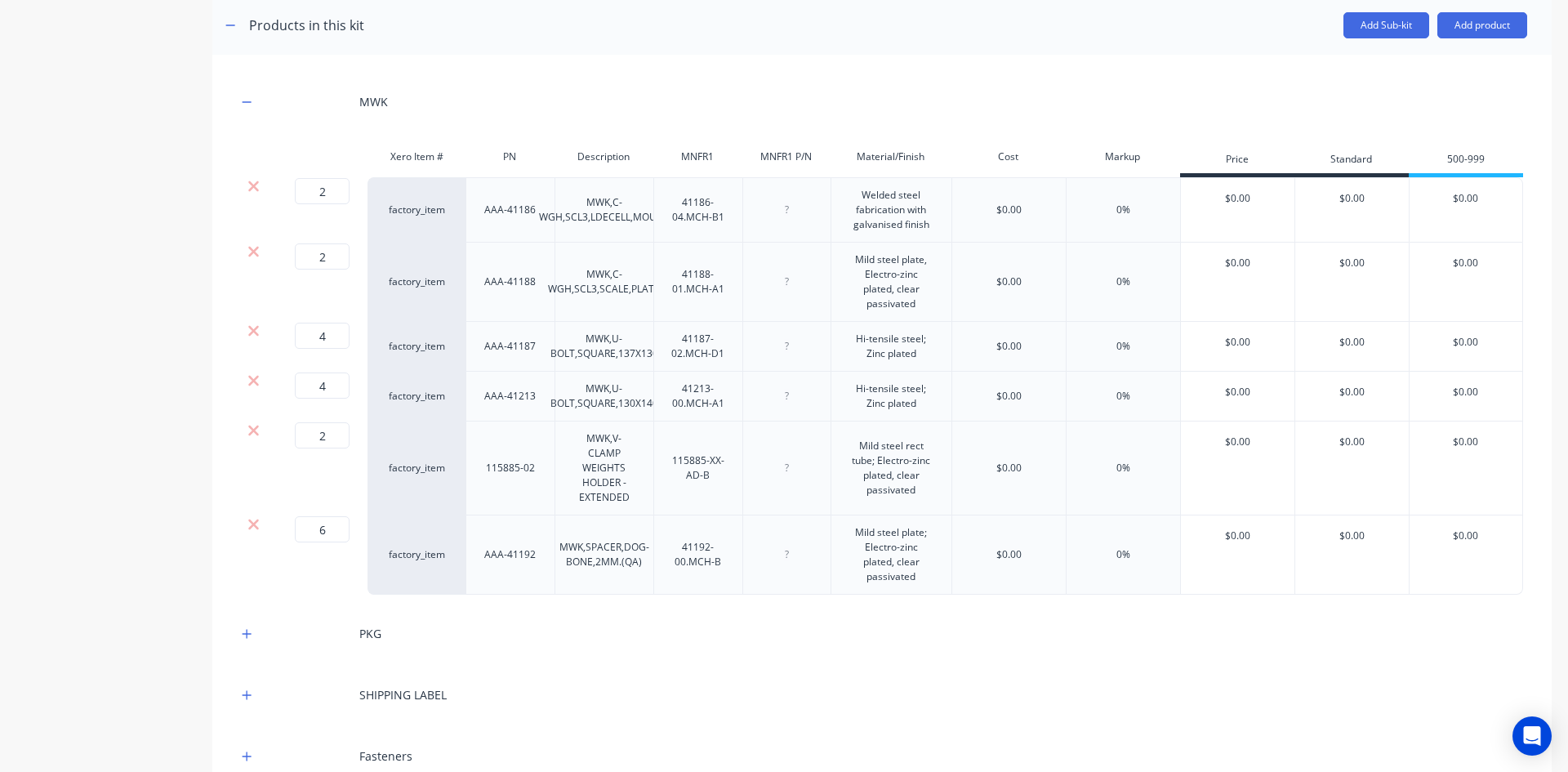
click at [622, 357] on div "MWK,U-BOLT,SQUARE,137X130" at bounding box center [605, 346] width 134 height 36
click at [609, 355] on div "MWK,U-BOLT,SQUARE,137X130" at bounding box center [605, 346] width 134 height 36
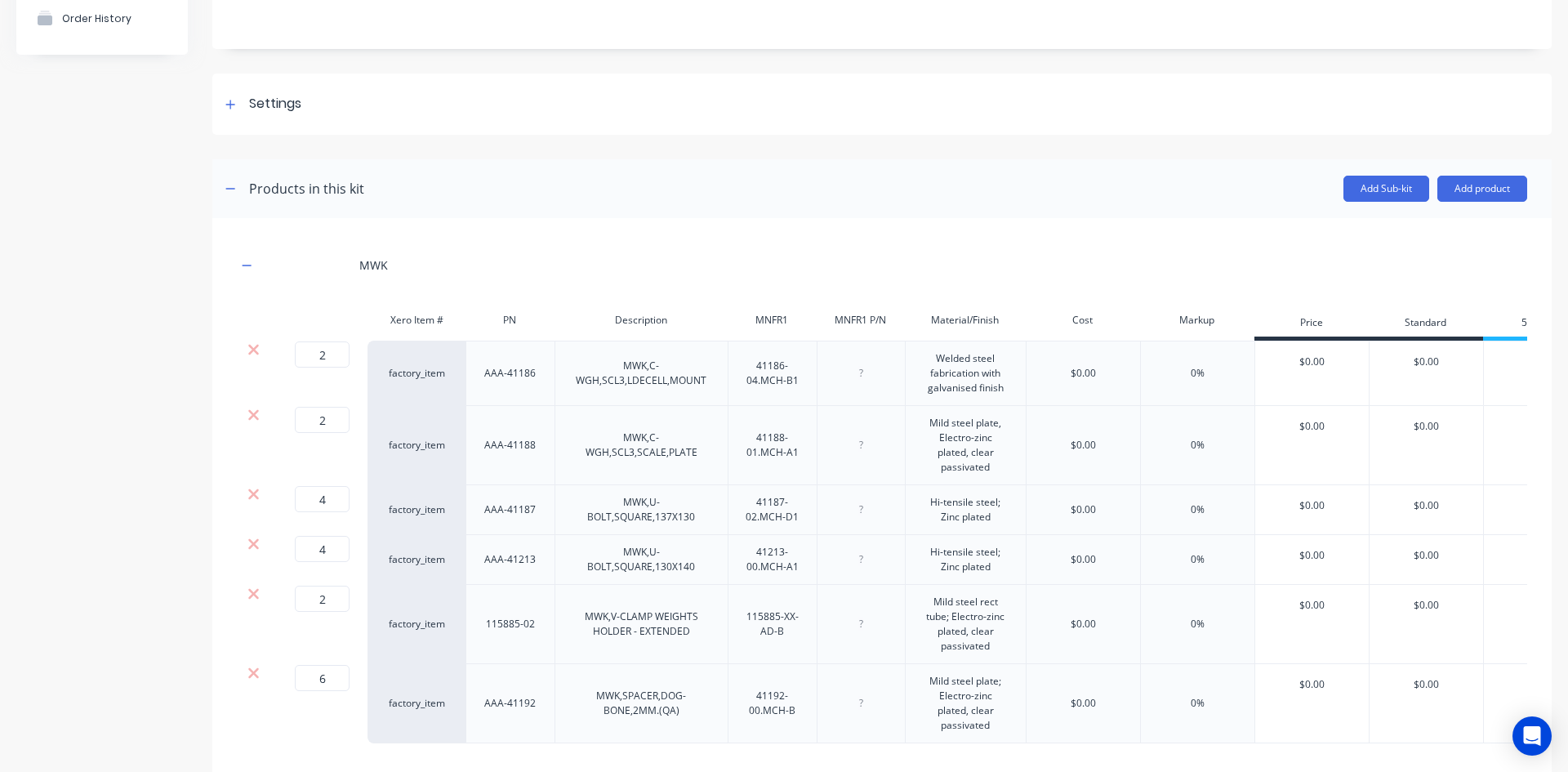
scroll to position [245, 0]
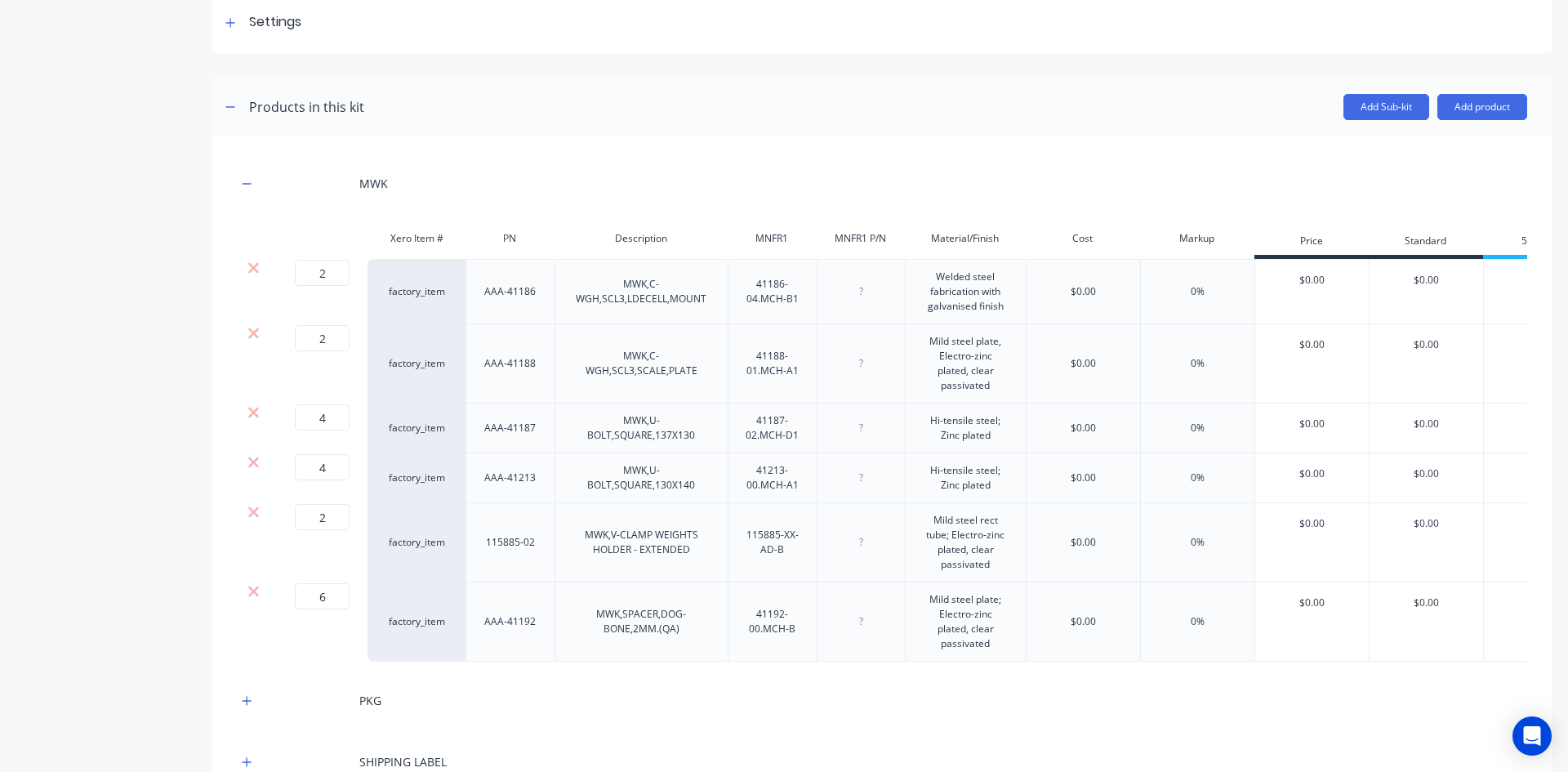
click at [676, 488] on div "MWK,U-BOLT,SQUARE,130X140" at bounding box center [642, 478] width 160 height 36
click at [699, 475] on div "MWK,U-BOLT,SQUARE,130X140" at bounding box center [642, 478] width 160 height 36
click at [704, 478] on div "MWK,U-BOLT,SQUARE,130X140" at bounding box center [642, 478] width 160 height 36
click at [698, 481] on div "MWK,U-BOLT,SQUARE,130X140" at bounding box center [642, 478] width 160 height 36
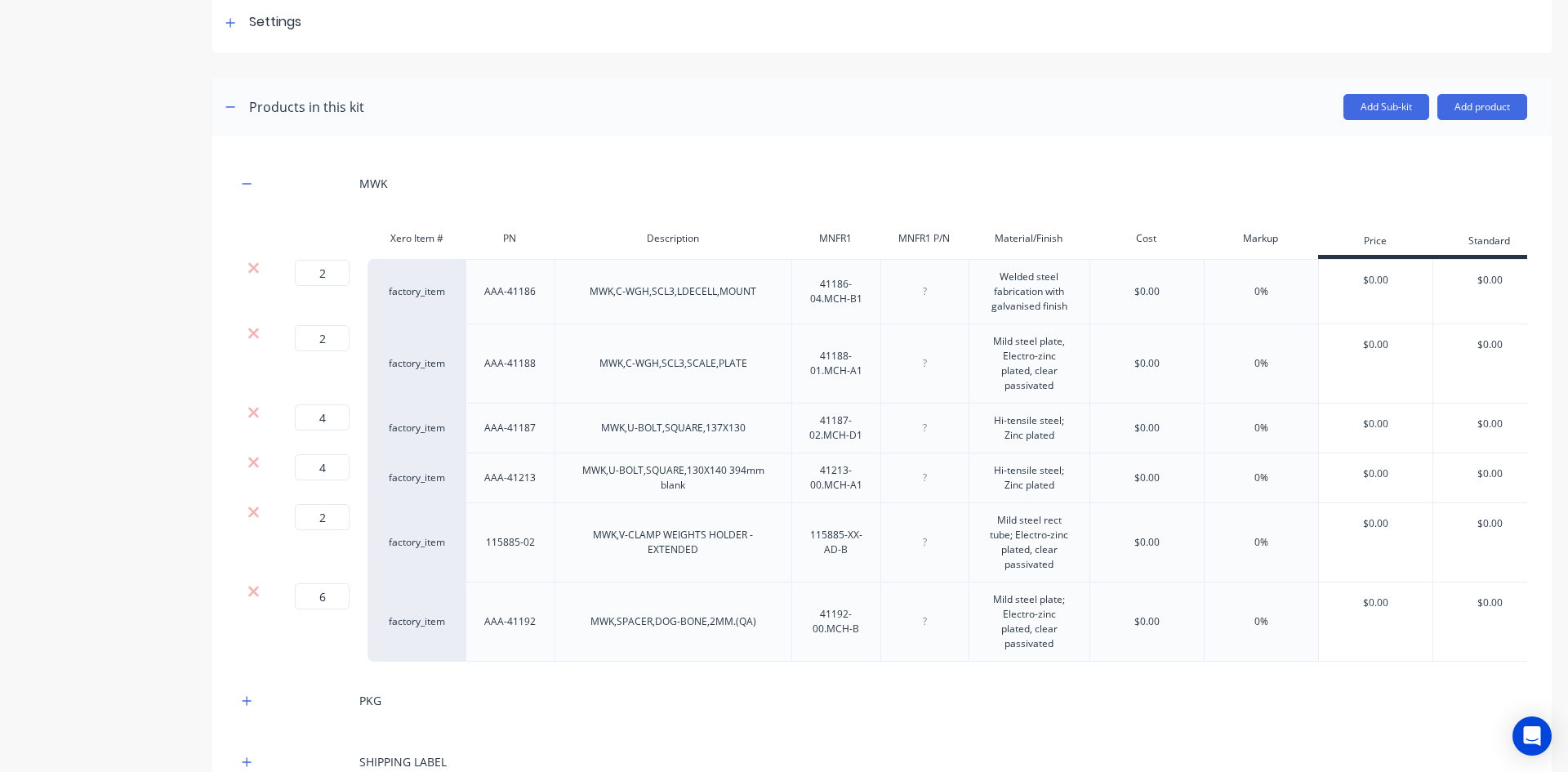
click at [708, 438] on div "MWK,U-BOLT,SQUARE,137X130" at bounding box center [673, 428] width 171 height 22
click at [750, 424] on div "MWK,U-BOLT,SQUARE,137X130" at bounding box center [673, 428] width 171 height 22
drag, startPoint x: 726, startPoint y: 468, endPoint x: 756, endPoint y: 494, distance: 39.7
click at [756, 494] on div "MWK,U-BOLT,SQUARE,130X140 394mm blank" at bounding box center [673, 478] width 224 height 36
copy div "394mm blank"
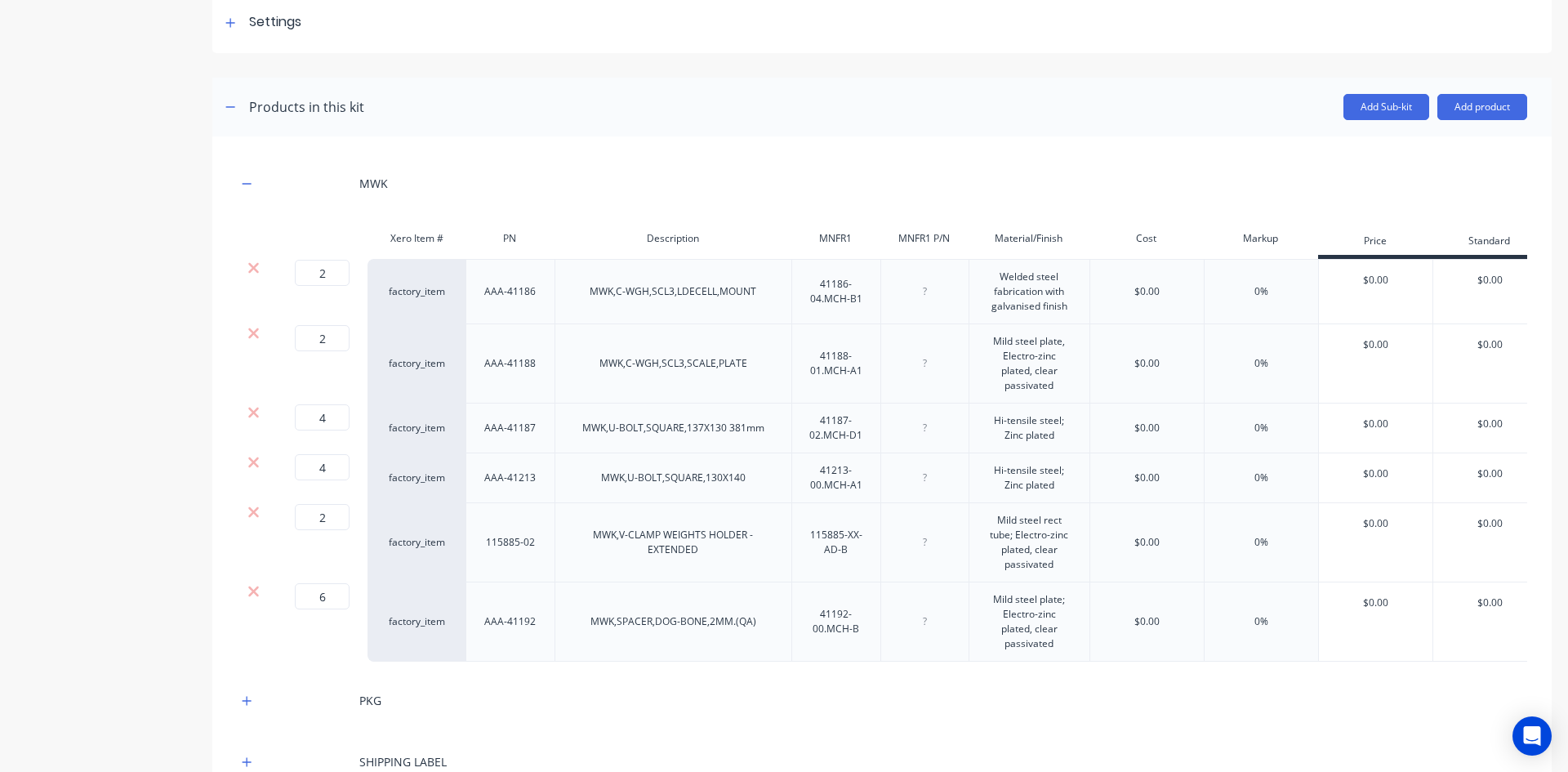
scroll to position [252, 0]
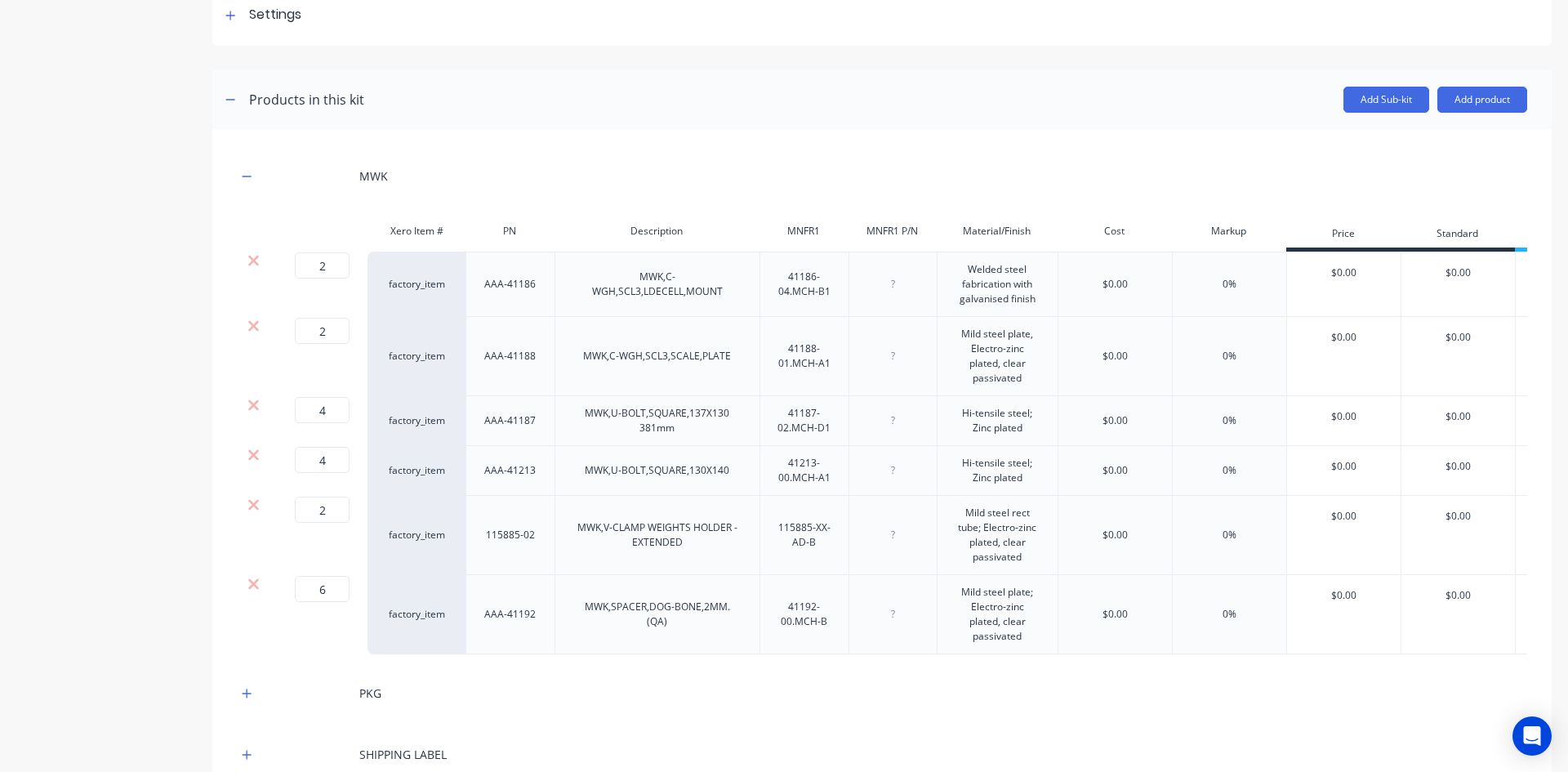
click at [1064, 483] on div "4 4 ? factory_item AAA-41213 MWK,U-BOLT,SQUARE,130X140 41213-00.MCH-A1 Hi-tensi…" at bounding box center [933, 471] width 1393 height 50
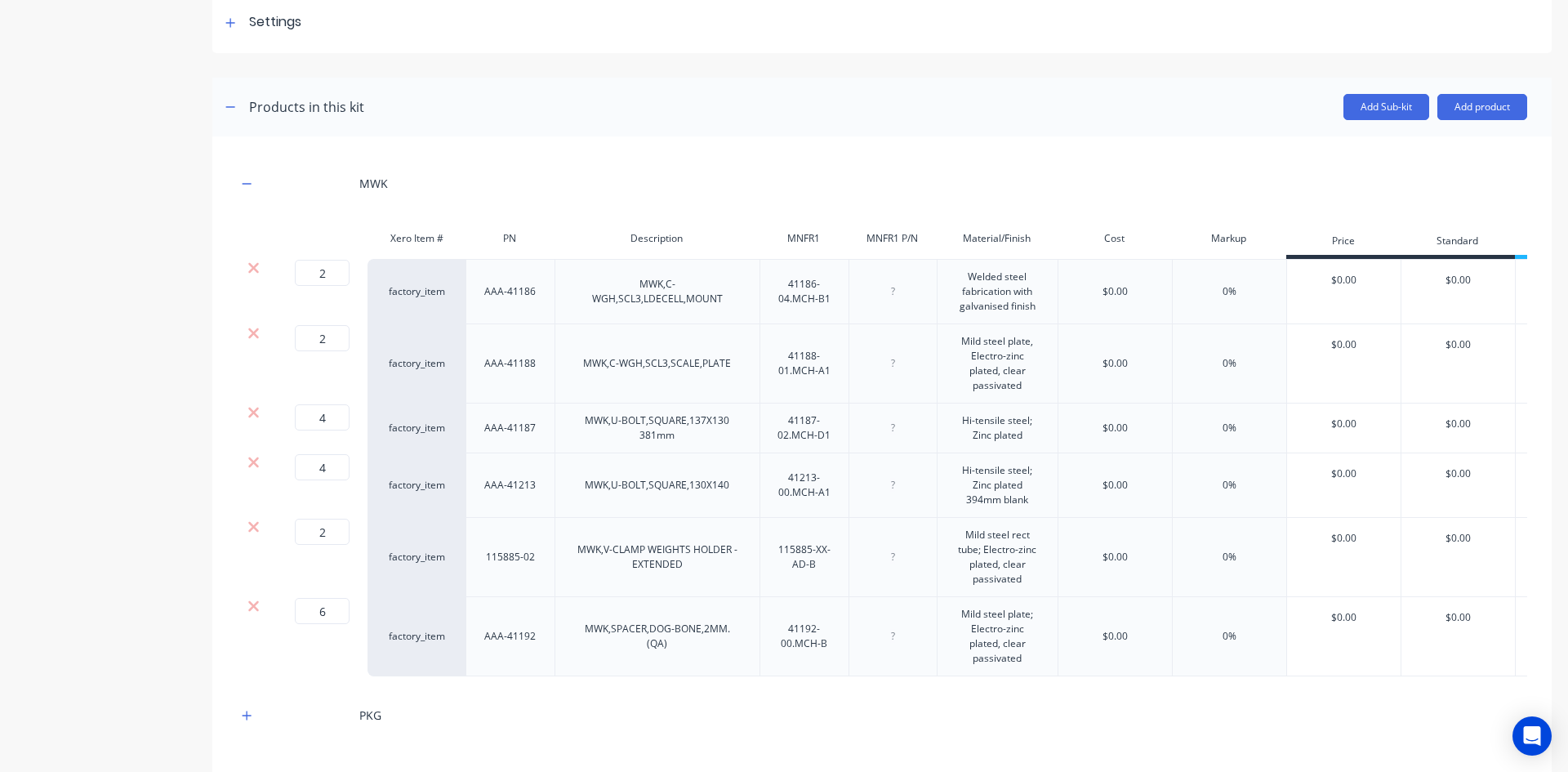
click at [999, 448] on div "2 2 ? factory_item AAA-41186 MWK,C-WGH,SCL3,LDECELL,MOUNT 41186-04.MCH-B1 Welde…" at bounding box center [882, 467] width 1291 height 417
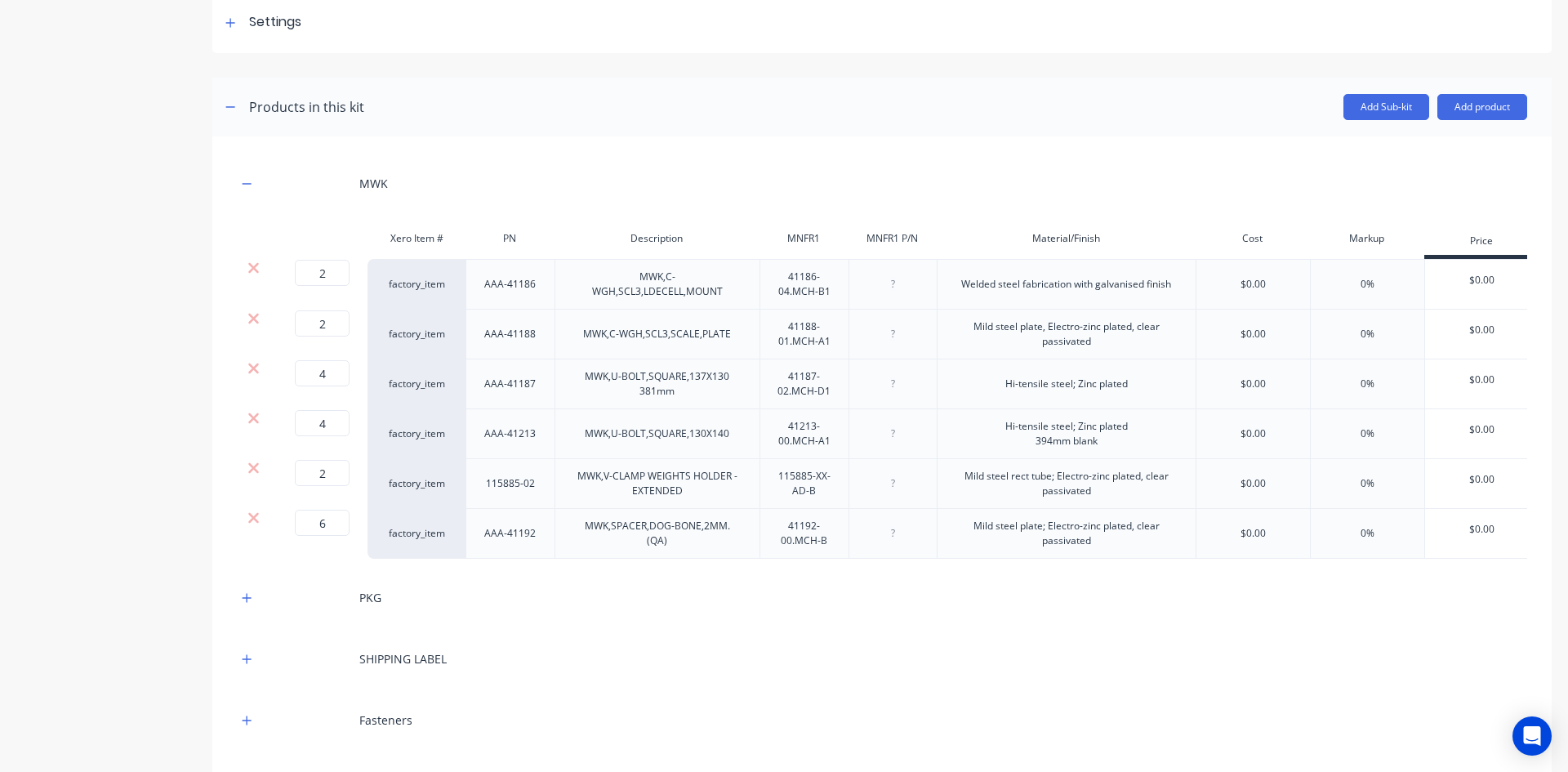
click at [1071, 392] on div "Hi-tensile steel; Zinc plated" at bounding box center [1067, 384] width 149 height 22
click at [1153, 383] on div "Hi-tensile steel; Zinc plated" at bounding box center [1066, 384] width 259 height 50
click at [1147, 384] on div "Hi-tensile steel; Zinc plated" at bounding box center [1066, 384] width 259 height 50
click at [1127, 387] on div "Hi-tensile steel; Zinc plated" at bounding box center [1067, 384] width 149 height 22
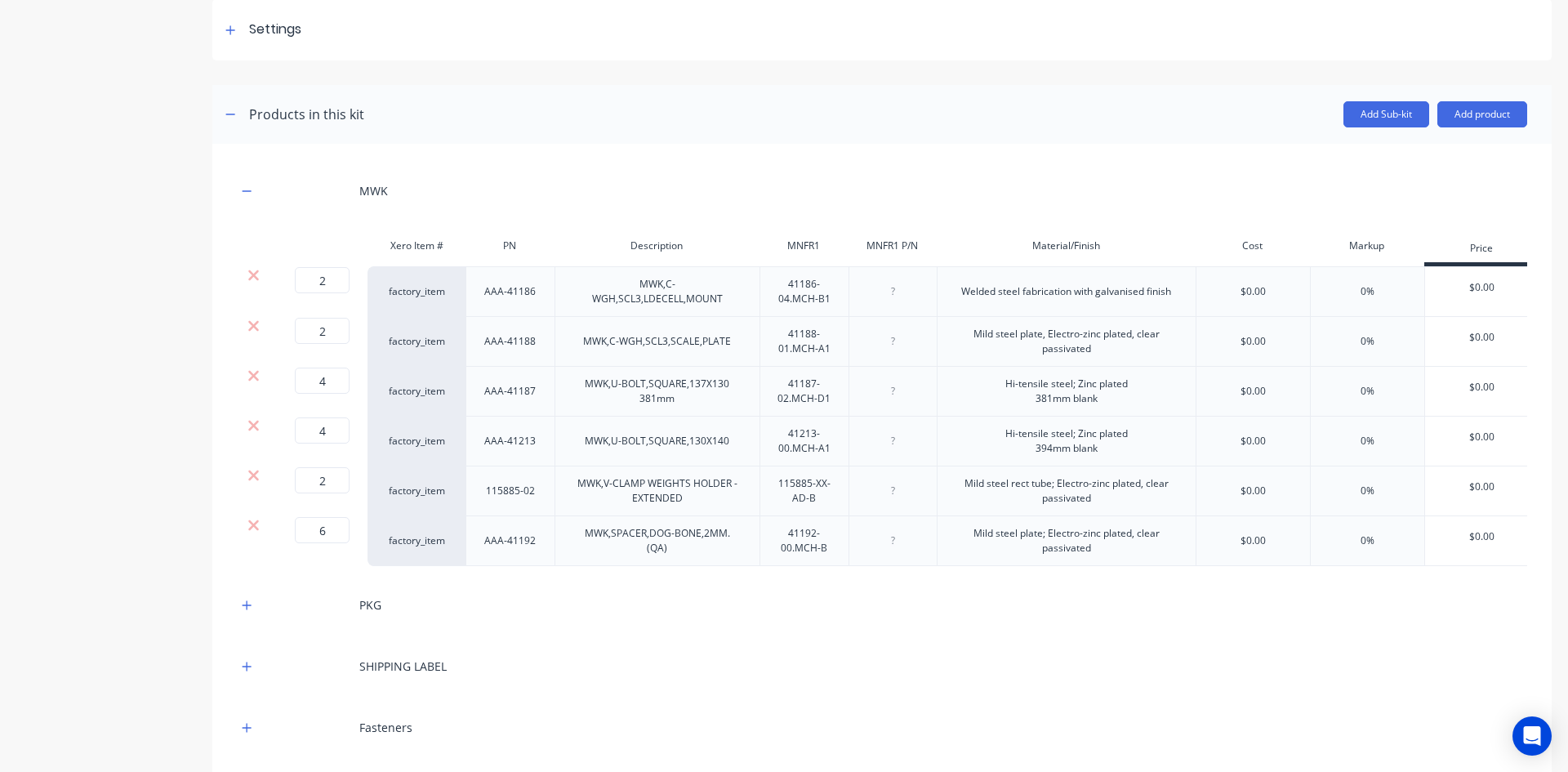
click at [1152, 408] on div "Hi-tensile steel; Zinc plated 381mm blank" at bounding box center [1066, 392] width 259 height 50
click at [1014, 405] on div "Hi-tensile steel; Zinc plated 381mm blank" at bounding box center [1067, 392] width 149 height 36
click at [1177, 642] on div "MWK Xero Item # PN Description MNFR1 MNFR1 P/N Material/Finish Cost Markup Pric…" at bounding box center [882, 508] width 1291 height 680
click at [245, 191] on icon "button" at bounding box center [247, 191] width 9 height 1
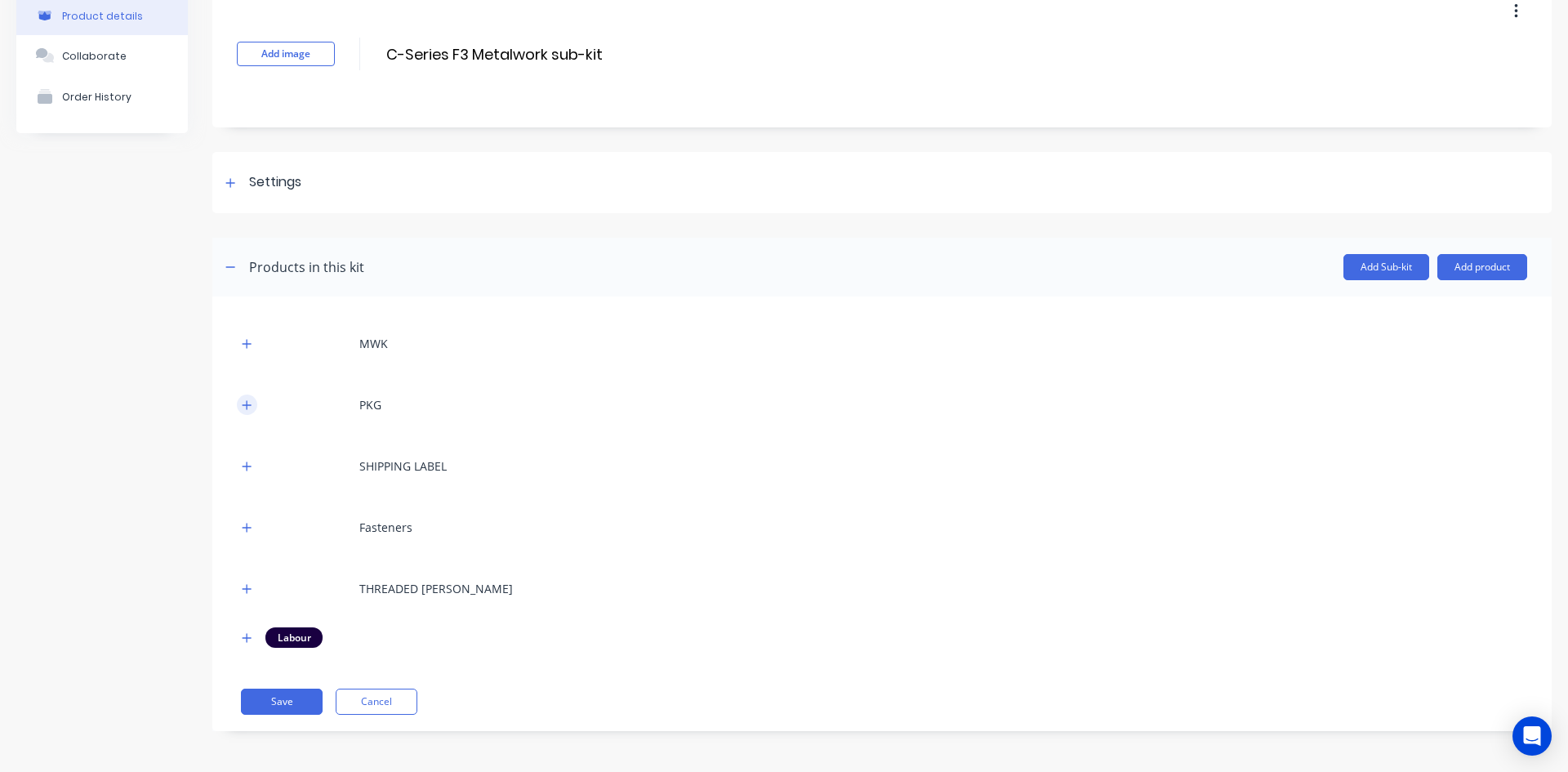
click at [242, 412] on button "button" at bounding box center [247, 405] width 21 height 21
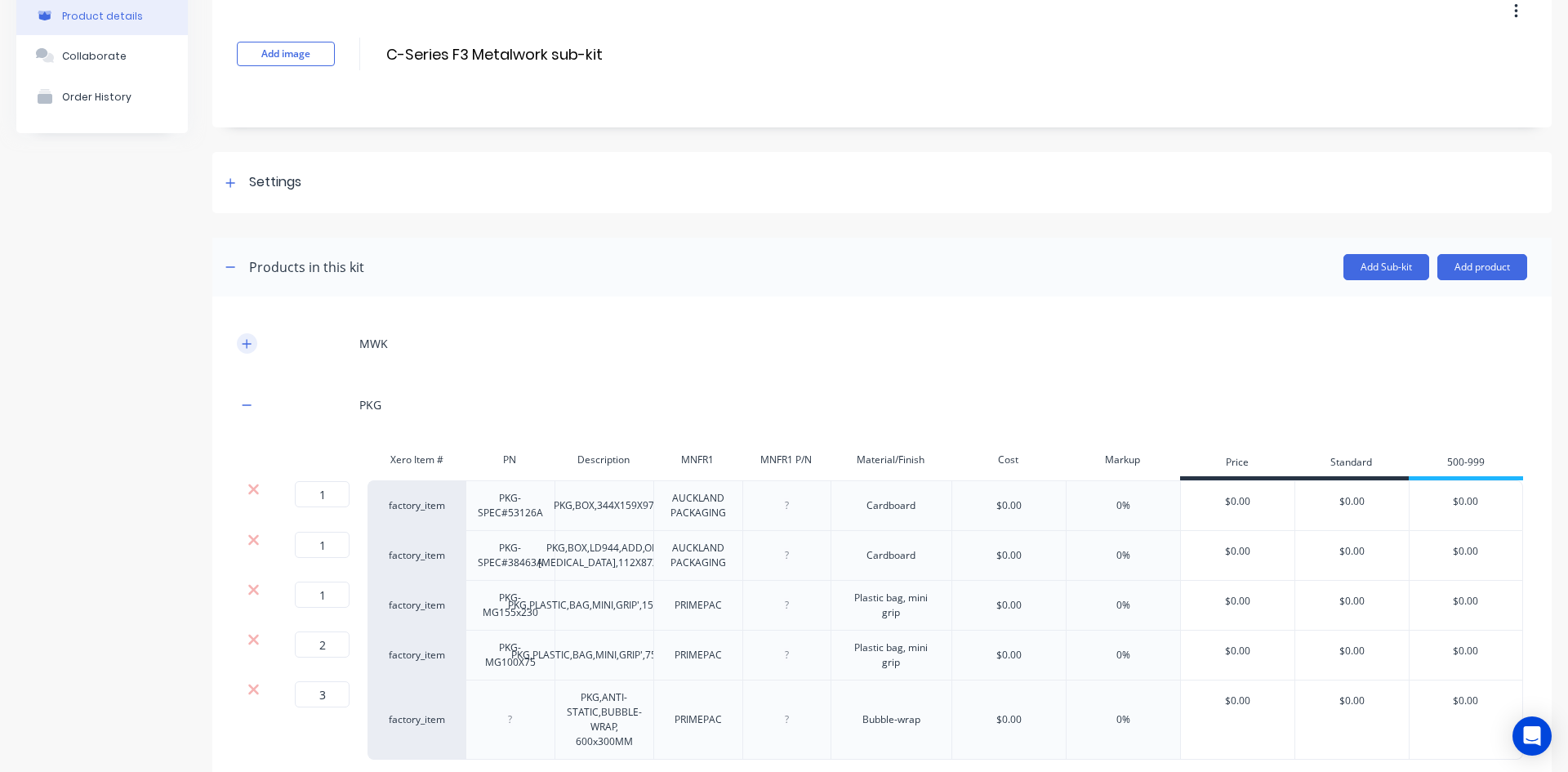
click at [247, 345] on icon "button" at bounding box center [247, 344] width 9 height 9
